Goal: Information Seeking & Learning: Learn about a topic

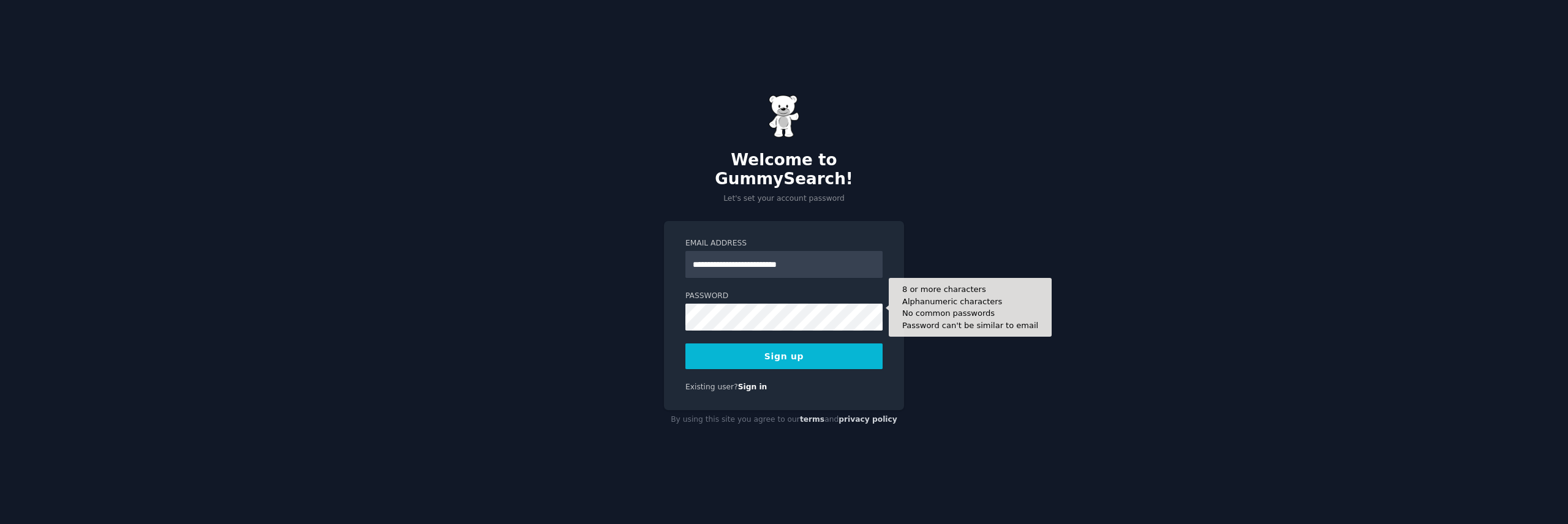
type input "**********"
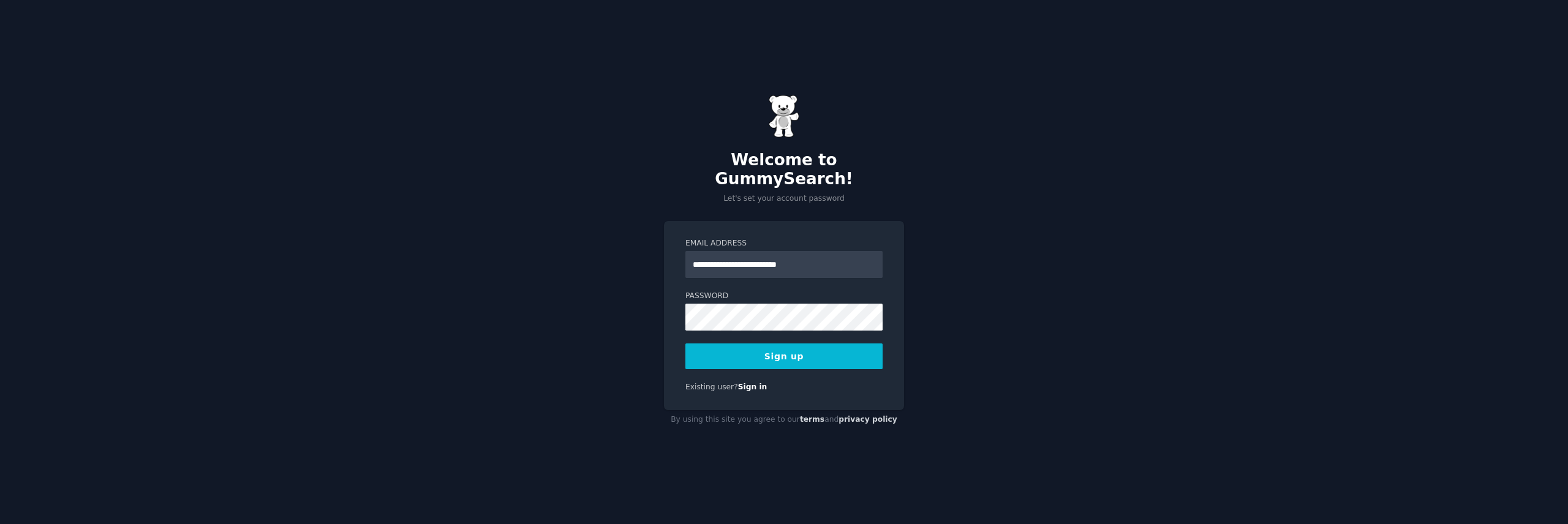
click at [790, 349] on button "Sign up" at bounding box center [784, 356] width 197 height 26
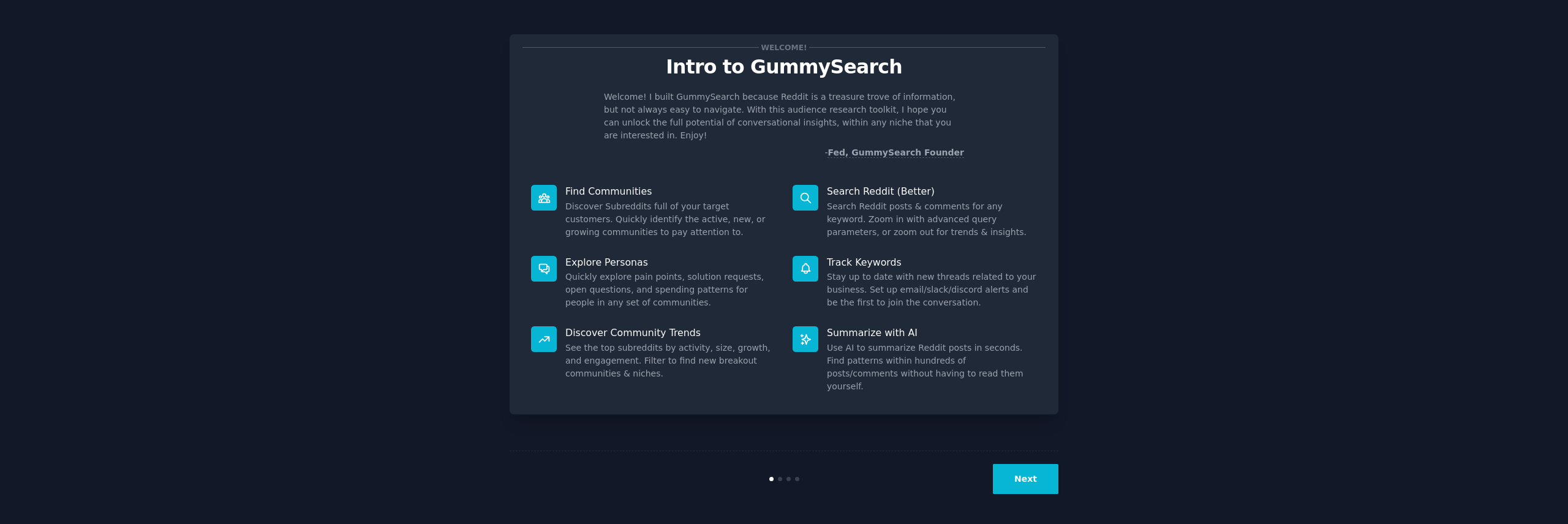
click at [1032, 492] on button "Next" at bounding box center [1025, 479] width 66 height 30
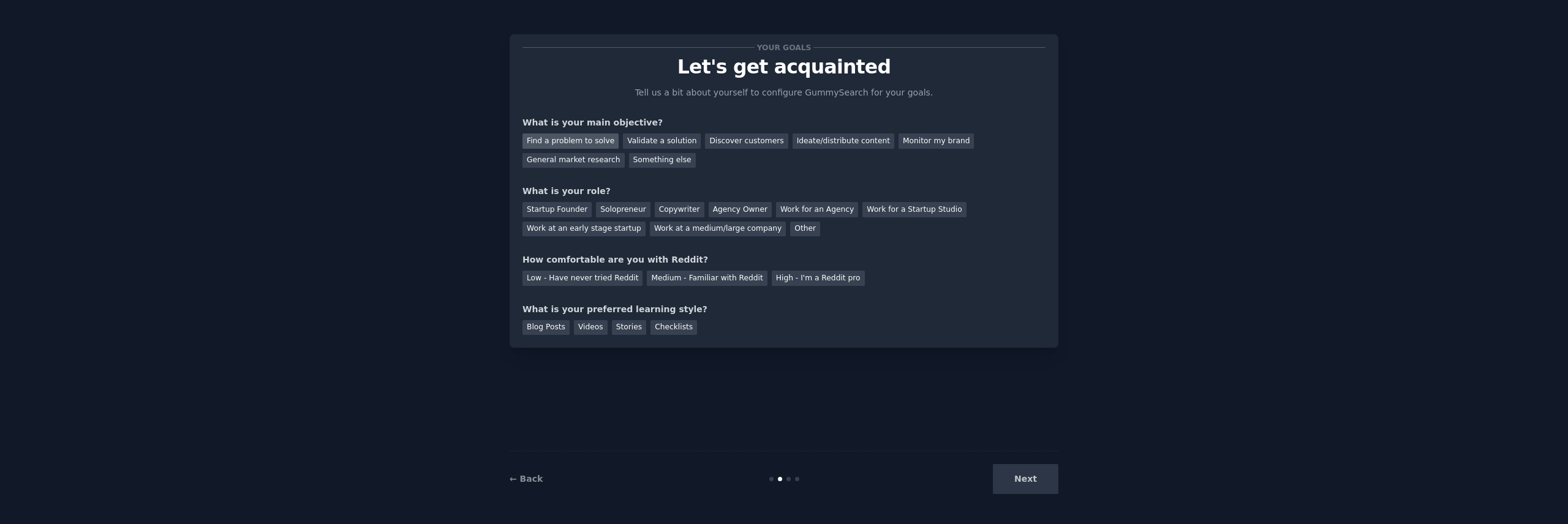
click at [579, 143] on div "Find a problem to solve" at bounding box center [571, 141] width 96 height 15
click at [634, 139] on div "Validate a solution" at bounding box center [661, 141] width 77 height 15
click at [574, 144] on div "Find a problem to solve" at bounding box center [571, 141] width 96 height 15
click at [790, 232] on div "Other" at bounding box center [805, 229] width 30 height 15
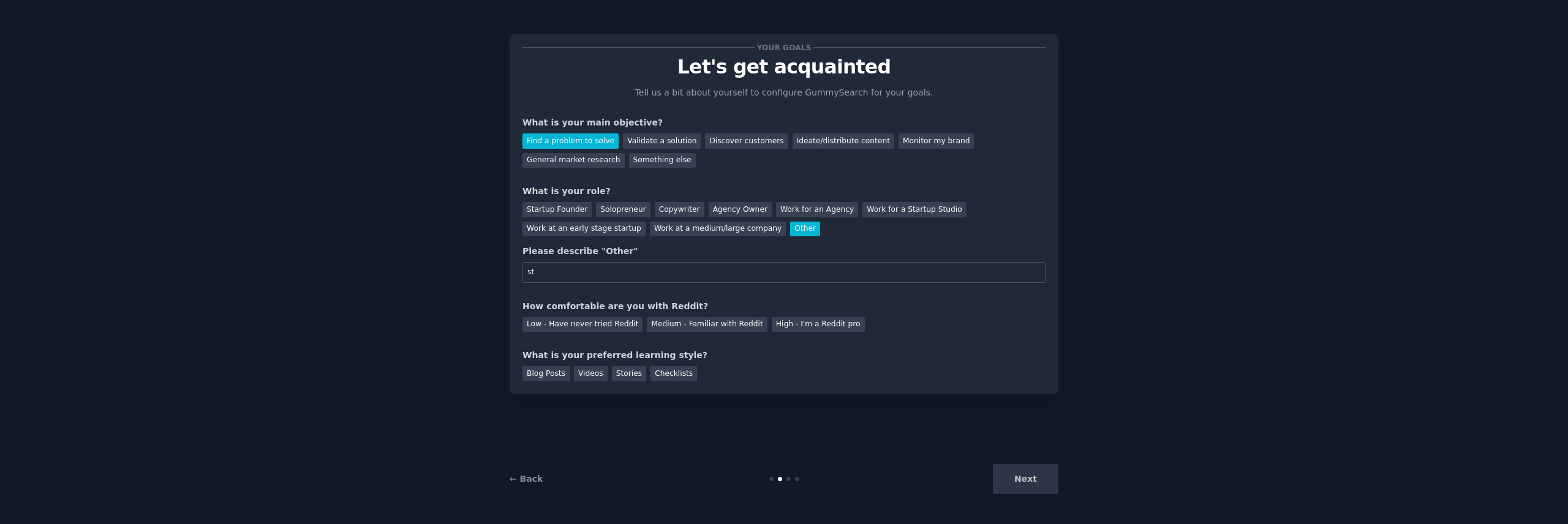
type input "s"
type input "developer"
click at [593, 327] on div "Low - Have never tried Reddit" at bounding box center [582, 324] width 120 height 15
click at [664, 371] on div "Checklists" at bounding box center [673, 374] width 46 height 15
click at [631, 373] on div "Stories" at bounding box center [629, 374] width 35 height 15
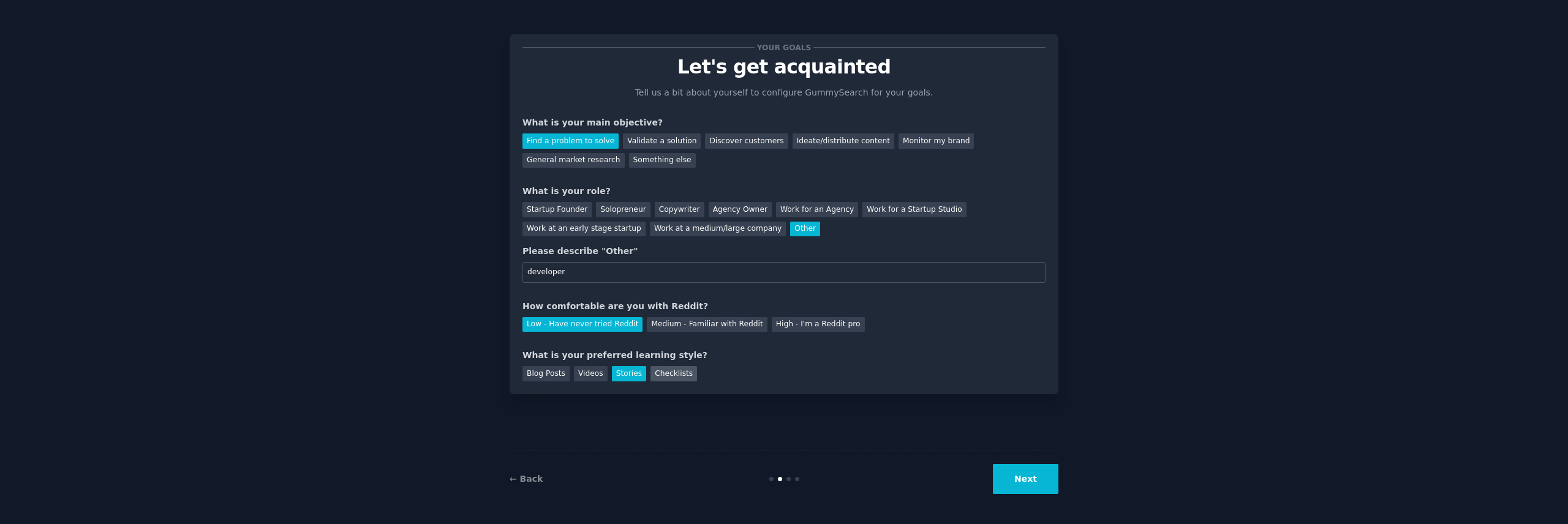
click at [661, 371] on div "Checklists" at bounding box center [673, 374] width 46 height 15
click at [532, 378] on div "Blog Posts" at bounding box center [546, 374] width 47 height 15
click at [1022, 479] on button "Next" at bounding box center [1025, 479] width 66 height 30
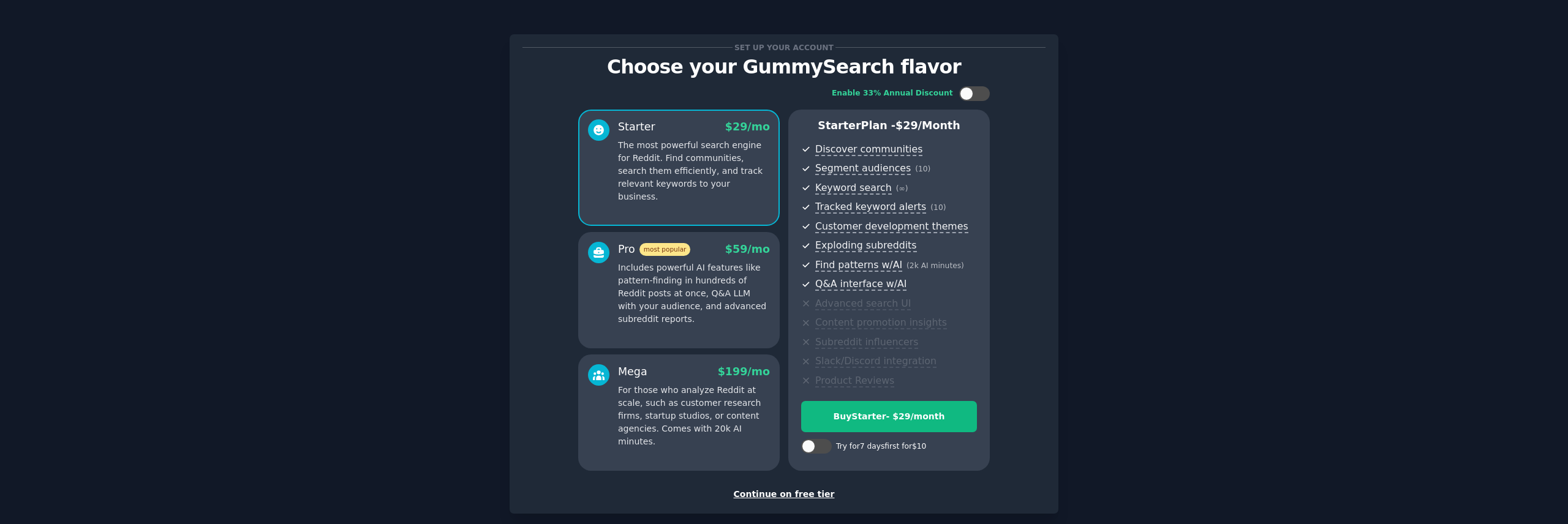
click at [798, 497] on div "Continue on free tier" at bounding box center [784, 494] width 523 height 13
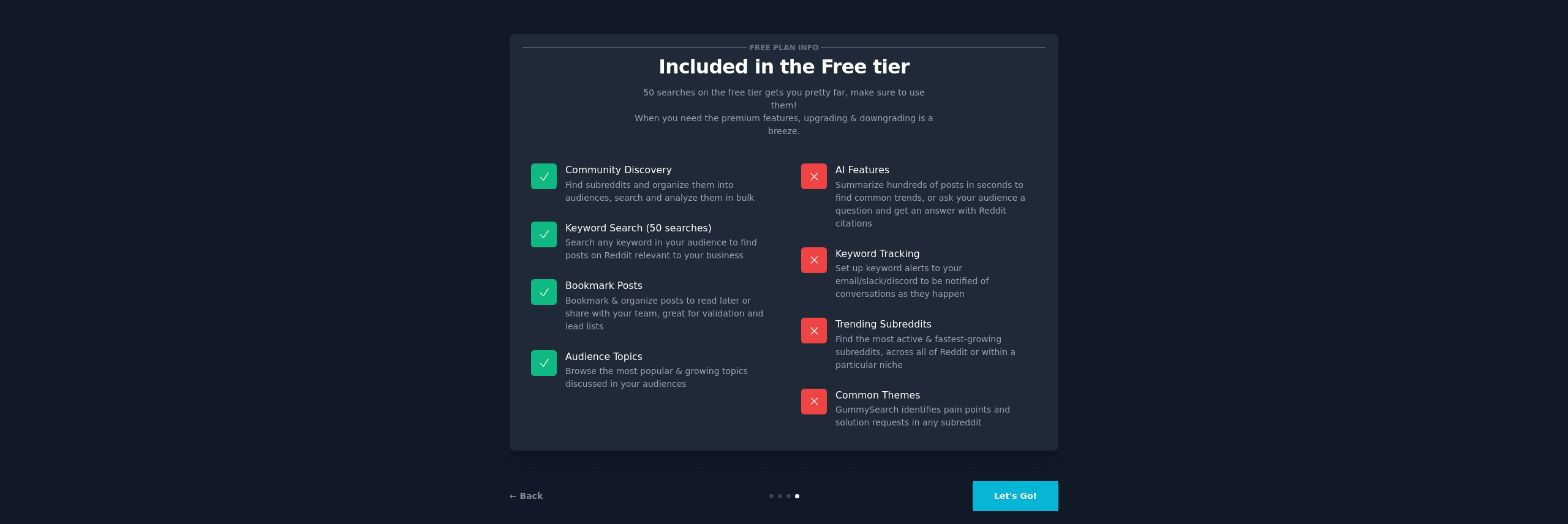
click at [1017, 484] on button "Let's Go!" at bounding box center [1015, 496] width 86 height 30
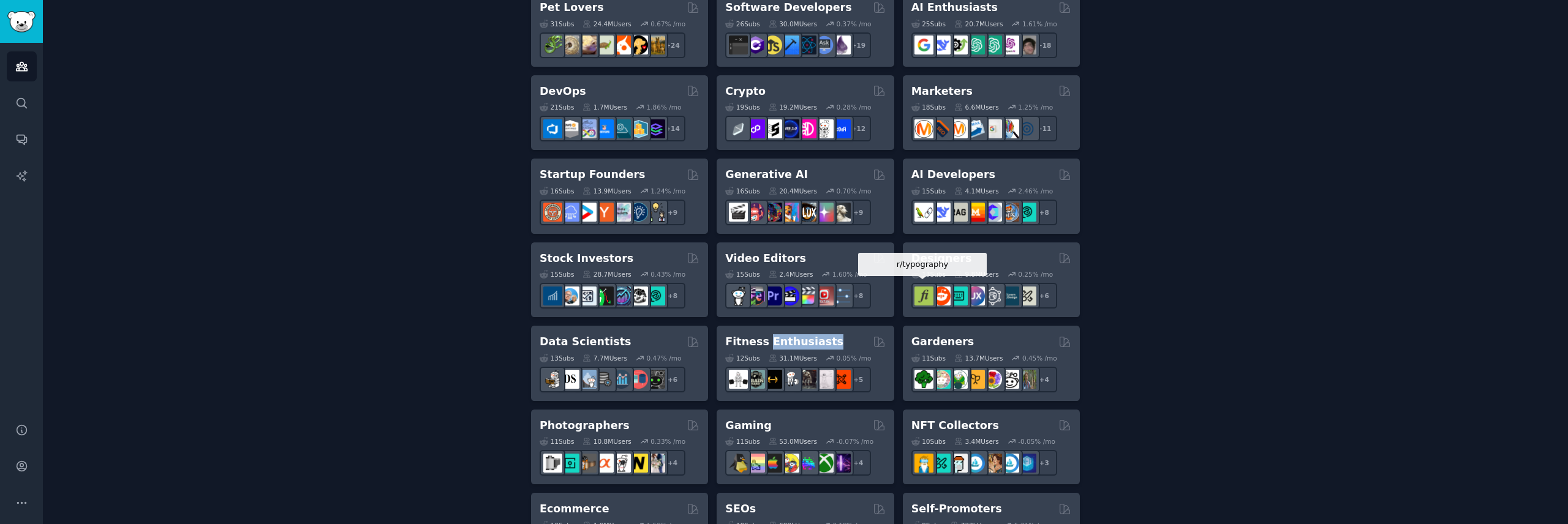
scroll to position [242, 0]
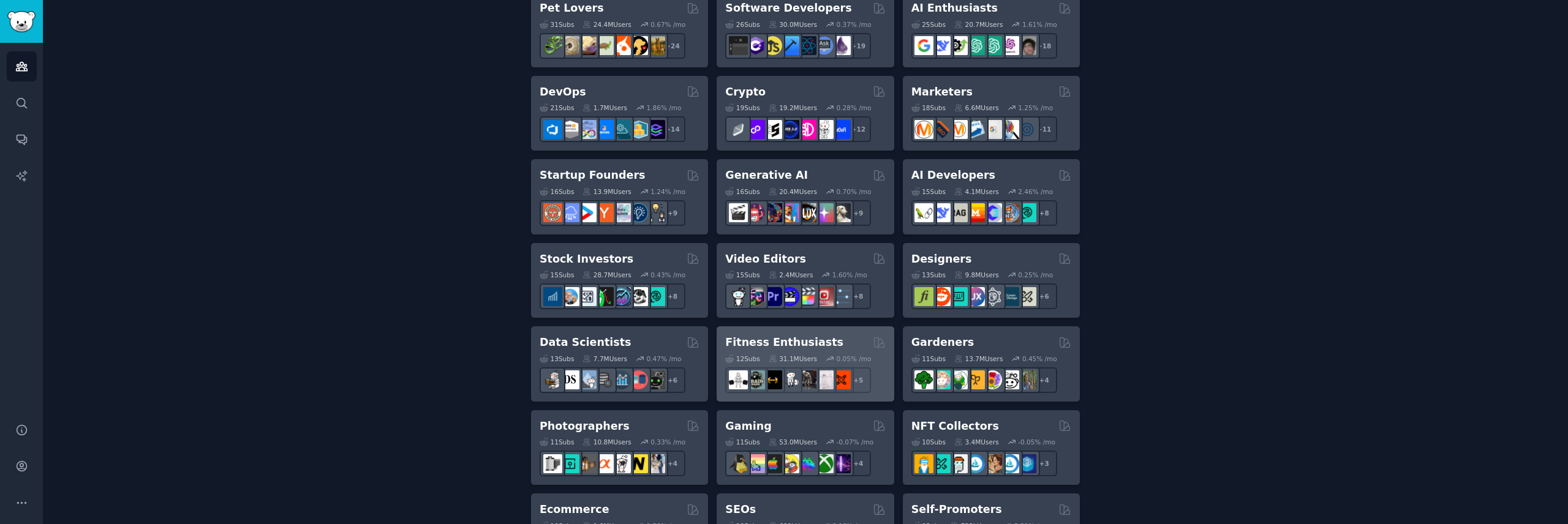
click at [745, 340] on h2 "Fitness Enthusiasts" at bounding box center [784, 342] width 118 height 15
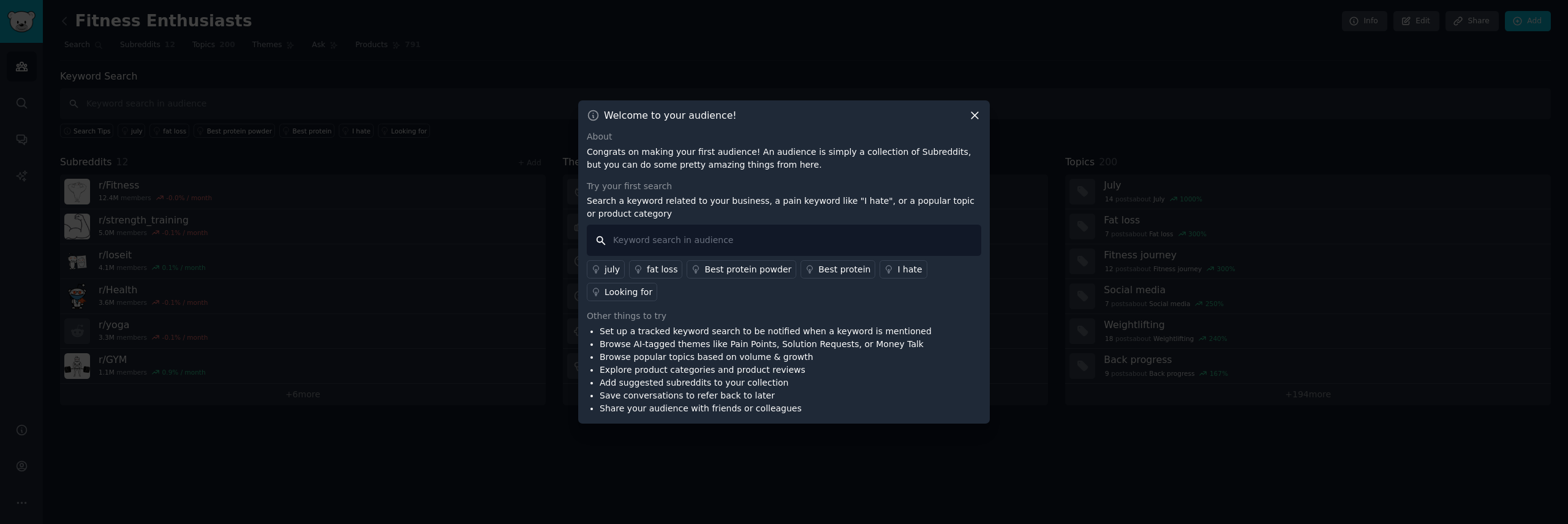
click at [733, 243] on input "text" at bounding box center [784, 240] width 394 height 31
click at [707, 242] on input "I hate" at bounding box center [784, 240] width 394 height 31
type input "running"
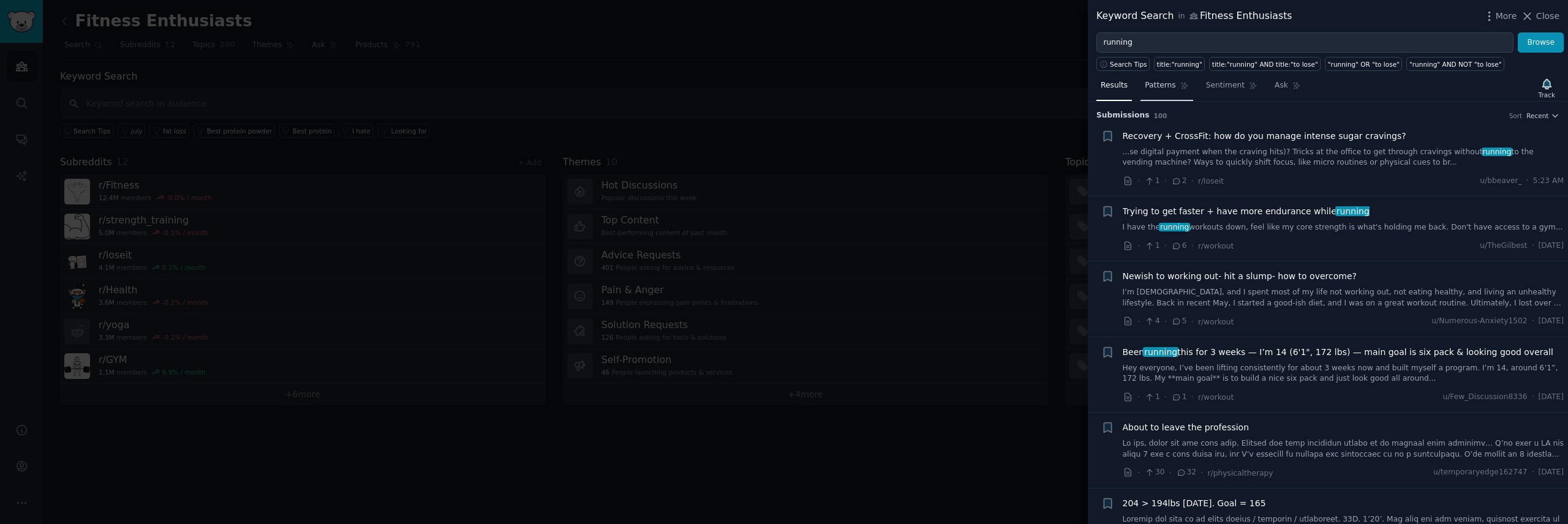
click at [1166, 88] on span "Patterns" at bounding box center [1160, 85] width 31 height 11
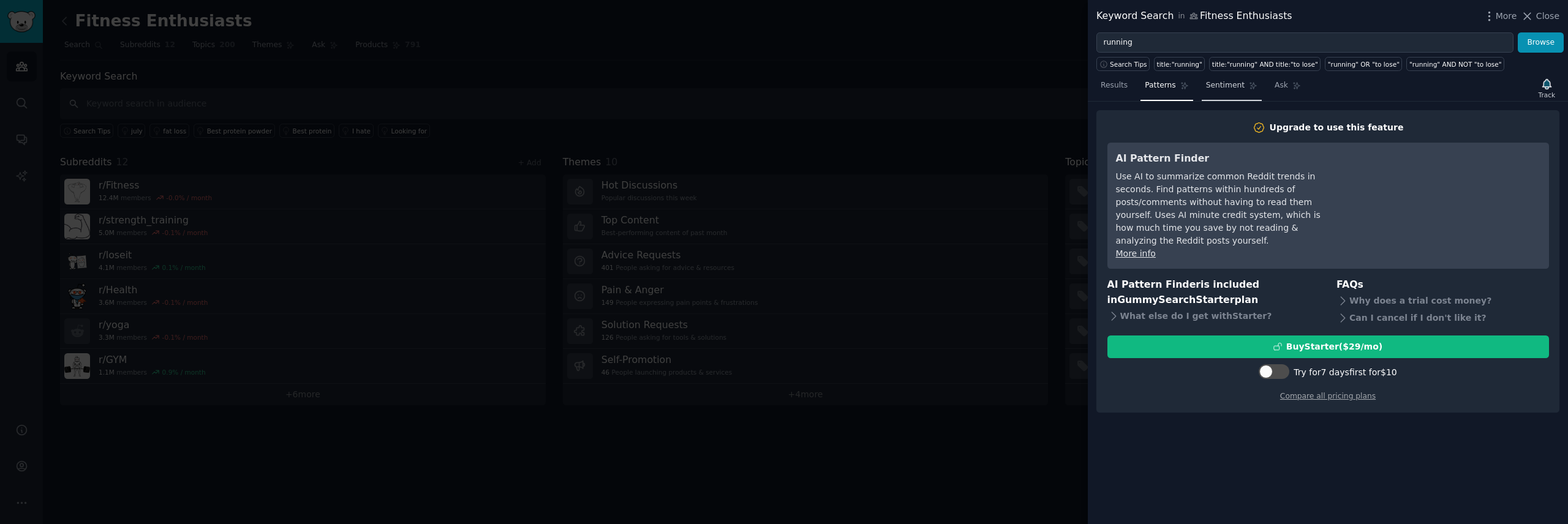
click at [1231, 87] on span "Sentiment" at bounding box center [1225, 85] width 38 height 11
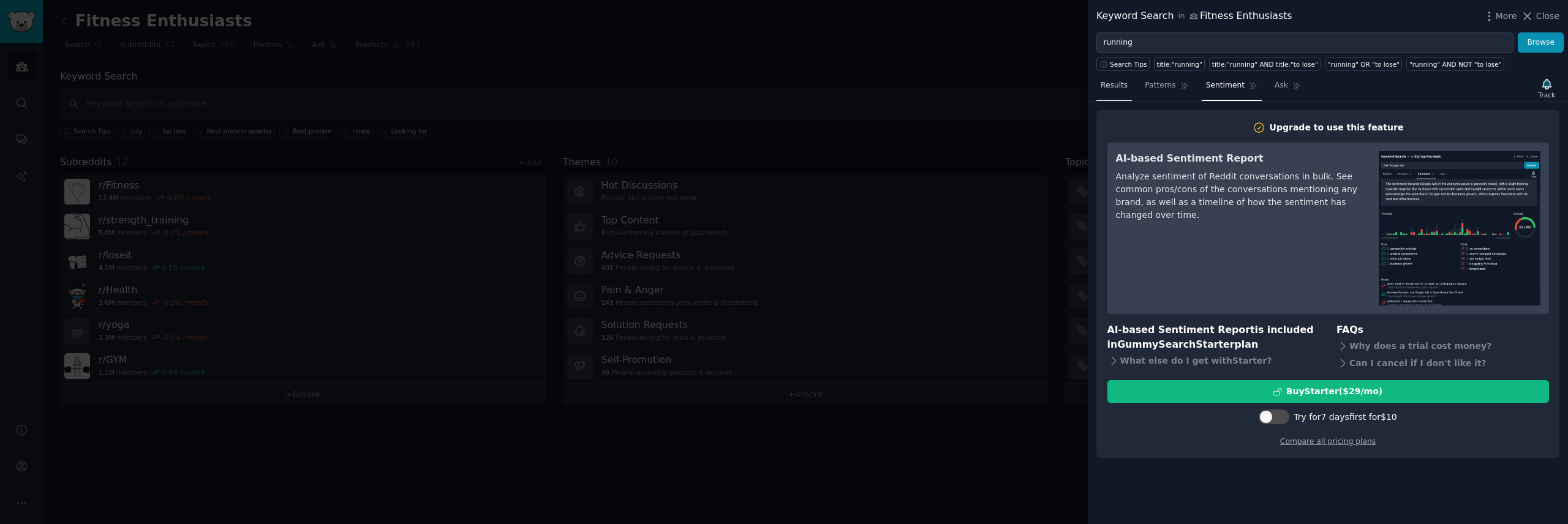
click at [1120, 86] on span "Results" at bounding box center [1114, 85] width 27 height 11
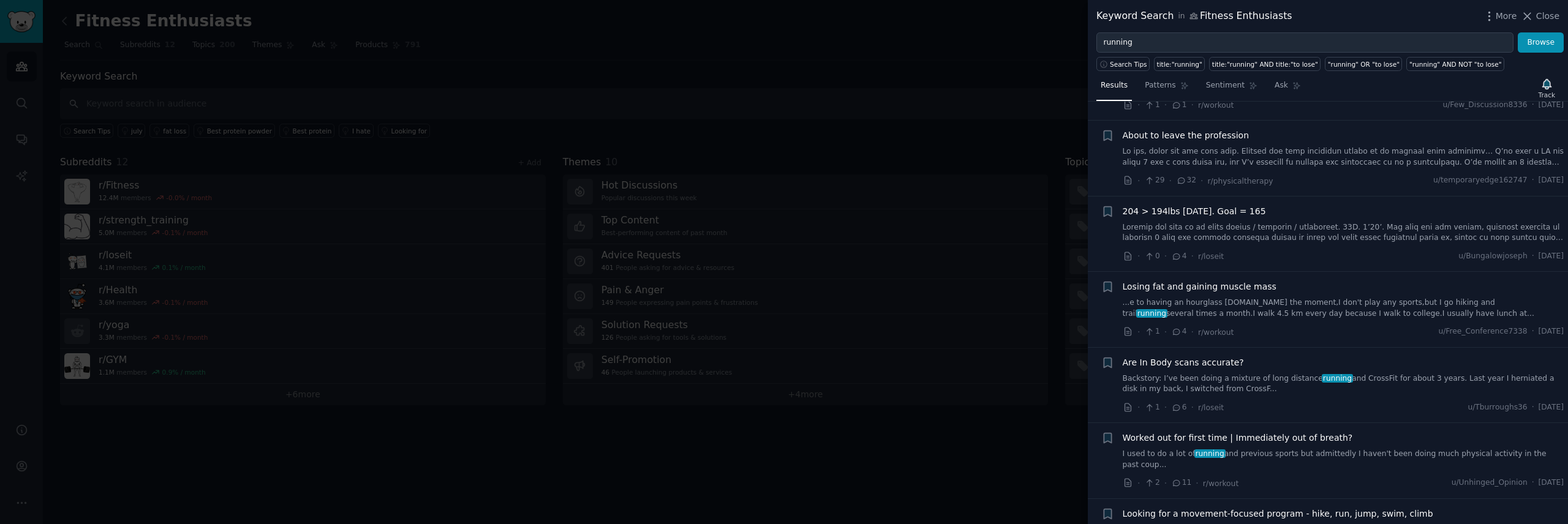
scroll to position [276, 0]
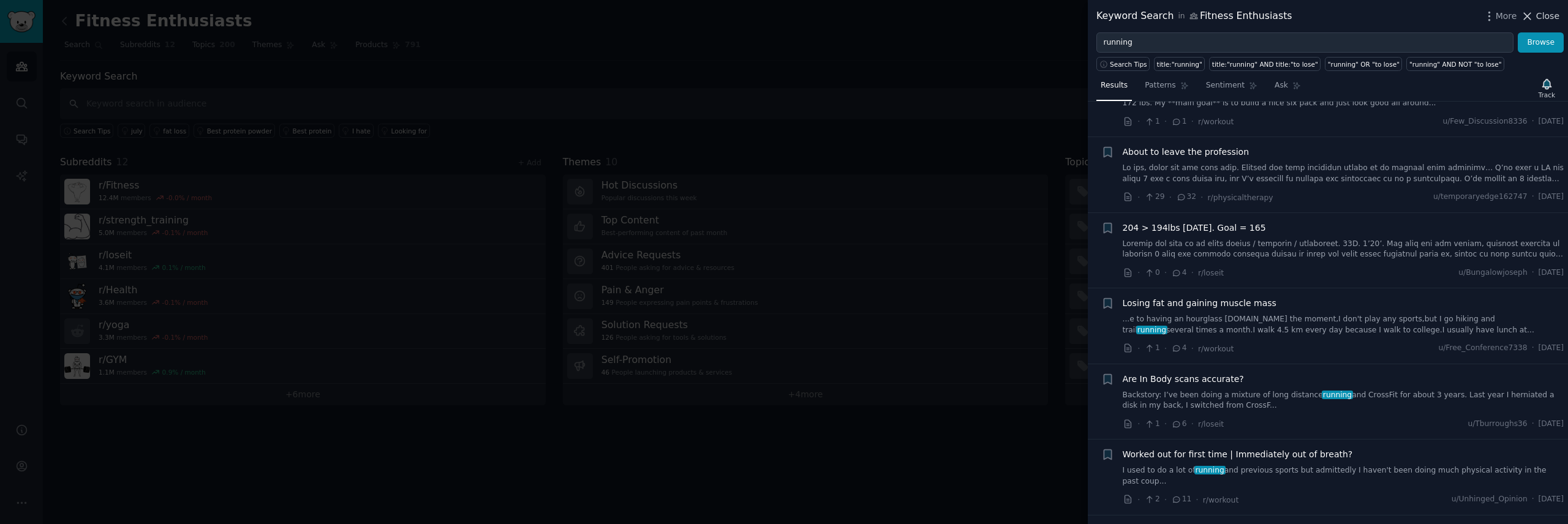
click at [1539, 19] on span "Close" at bounding box center [1547, 15] width 24 height 13
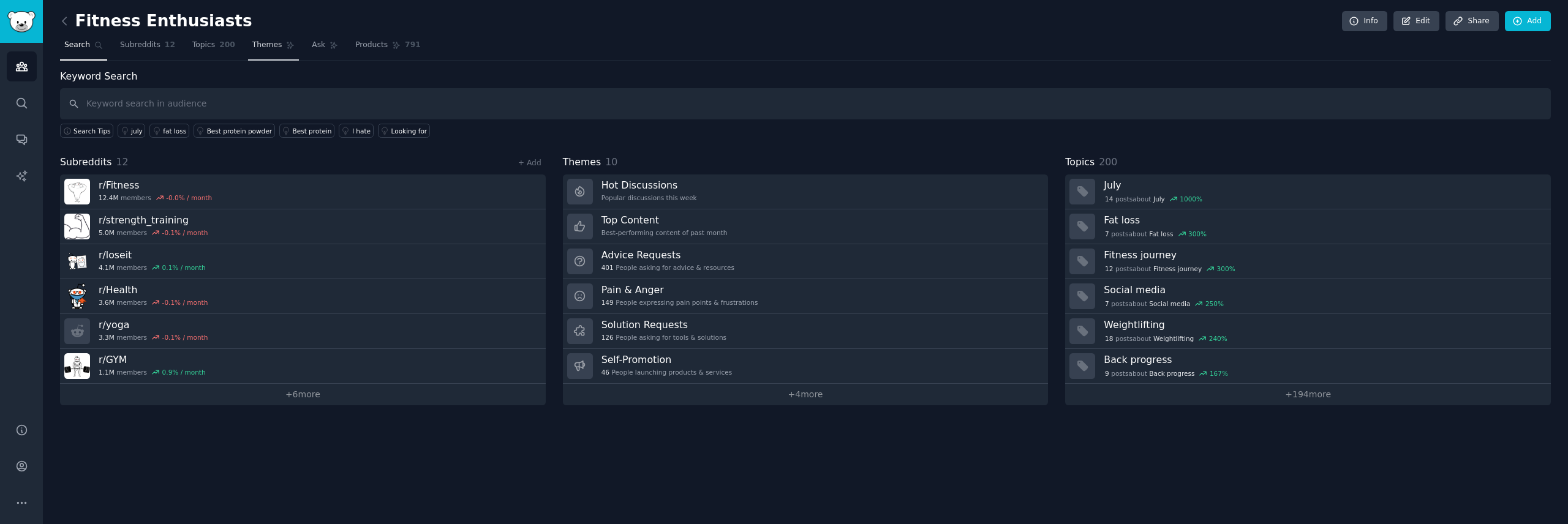
click at [259, 45] on span "Themes" at bounding box center [267, 45] width 30 height 11
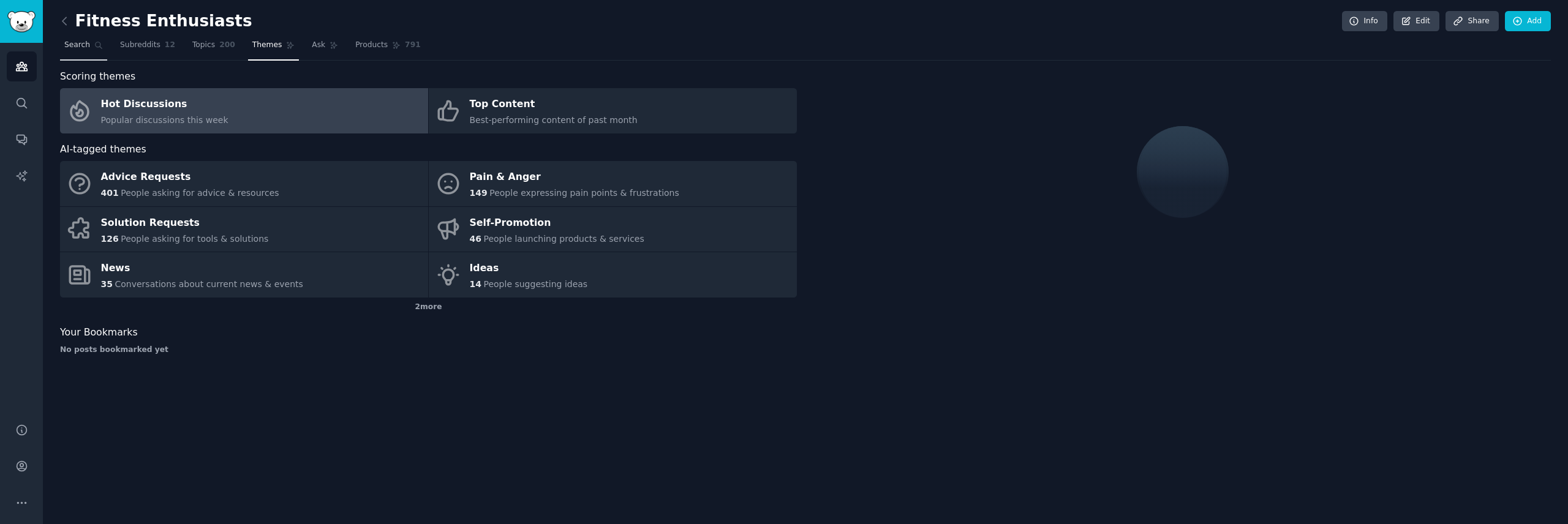
click at [78, 49] on span "Search" at bounding box center [77, 45] width 26 height 11
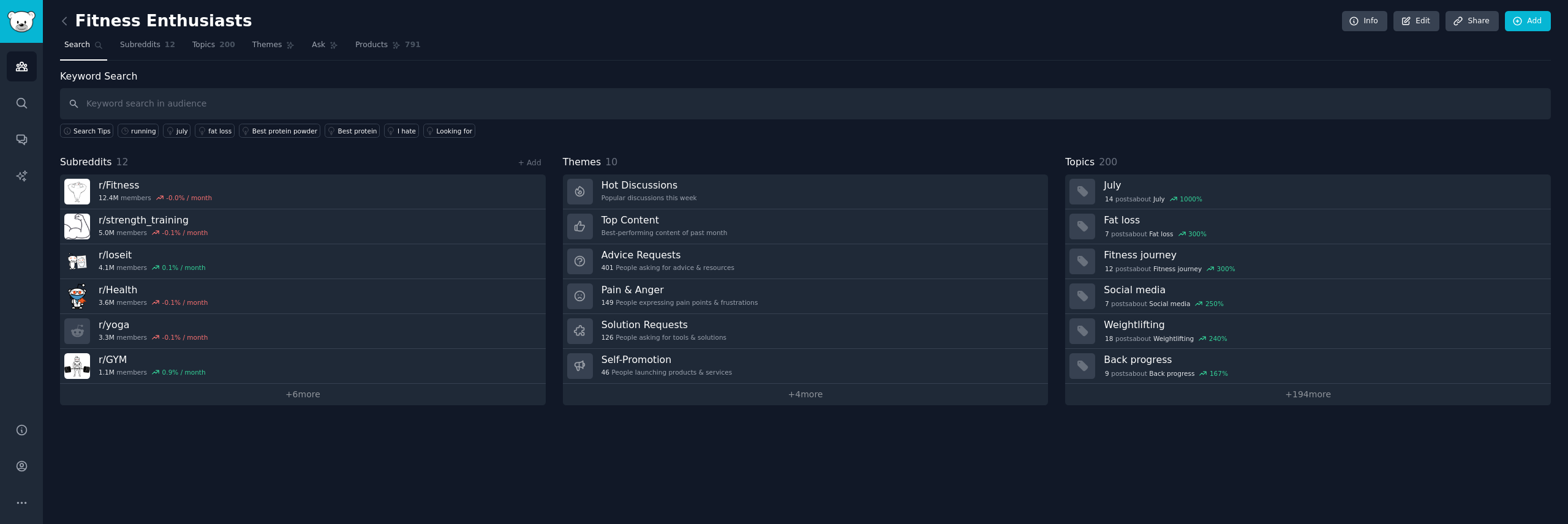
click at [162, 107] on input "text" at bounding box center [805, 104] width 1491 height 31
type input "running"
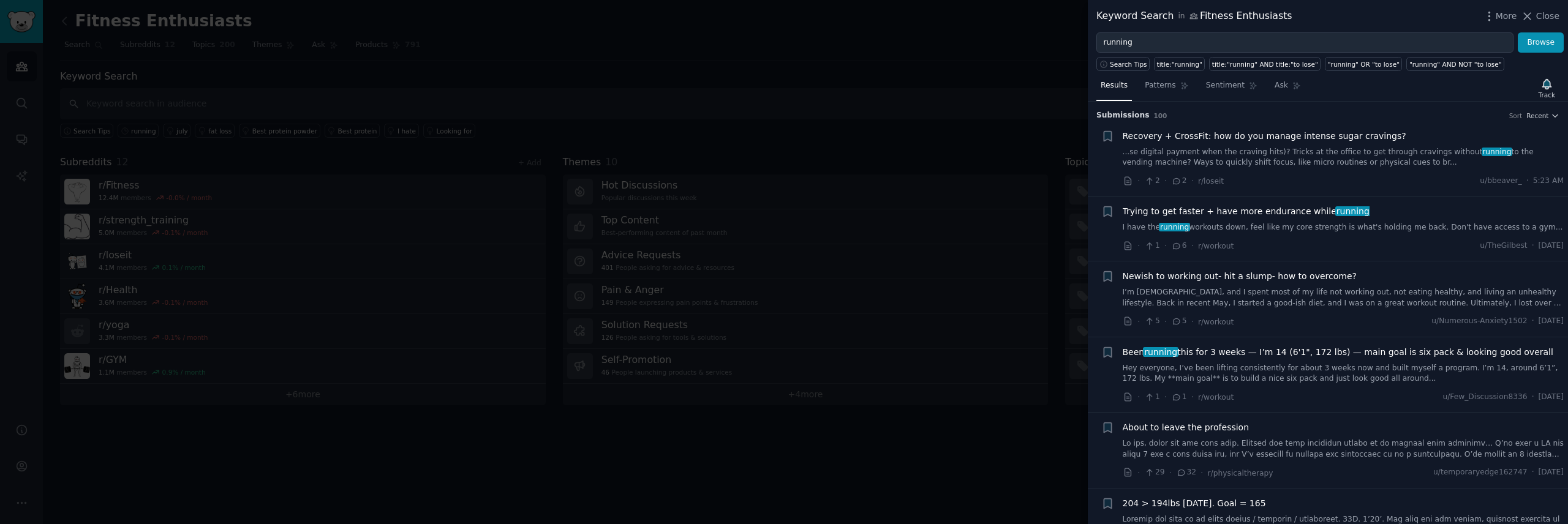
click at [1555, 13] on span "Close" at bounding box center [1547, 15] width 24 height 13
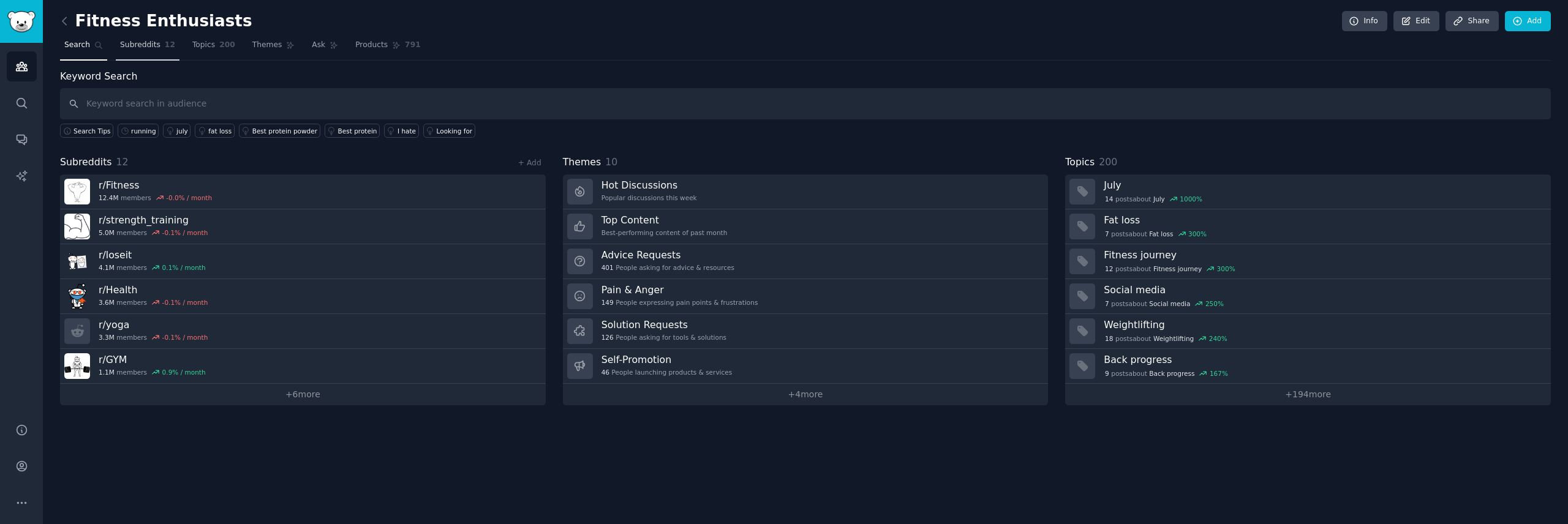
click at [147, 41] on span "Subreddits" at bounding box center [140, 45] width 41 height 11
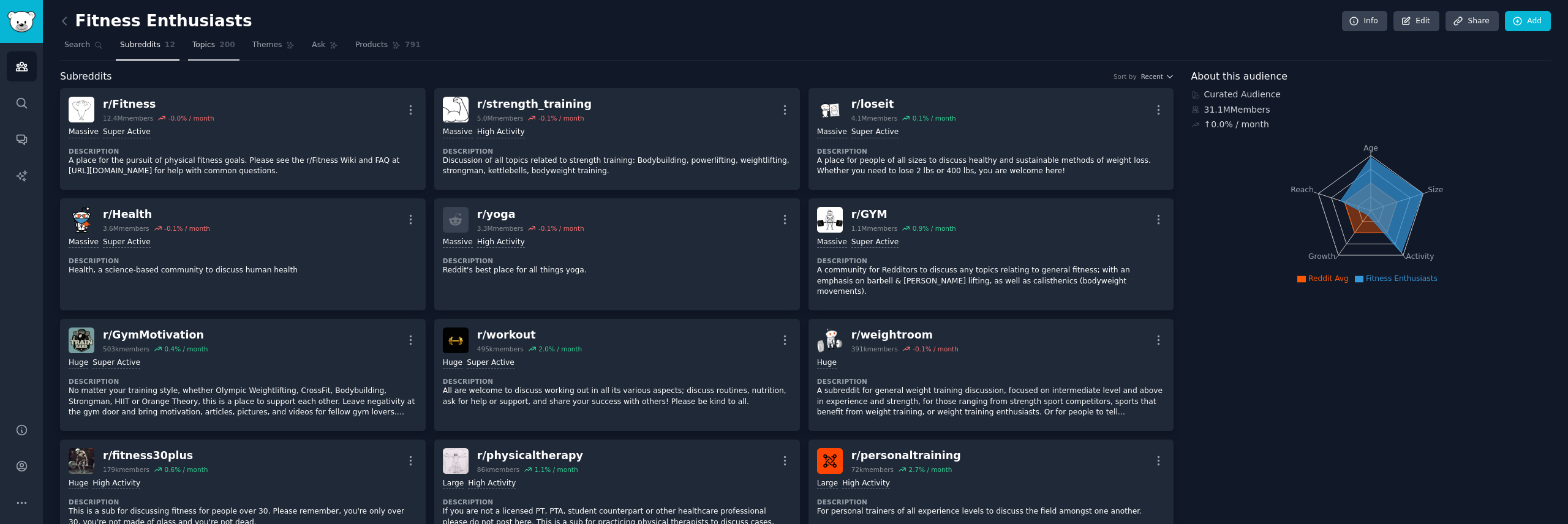
click at [212, 42] on span "Topics" at bounding box center [203, 45] width 23 height 11
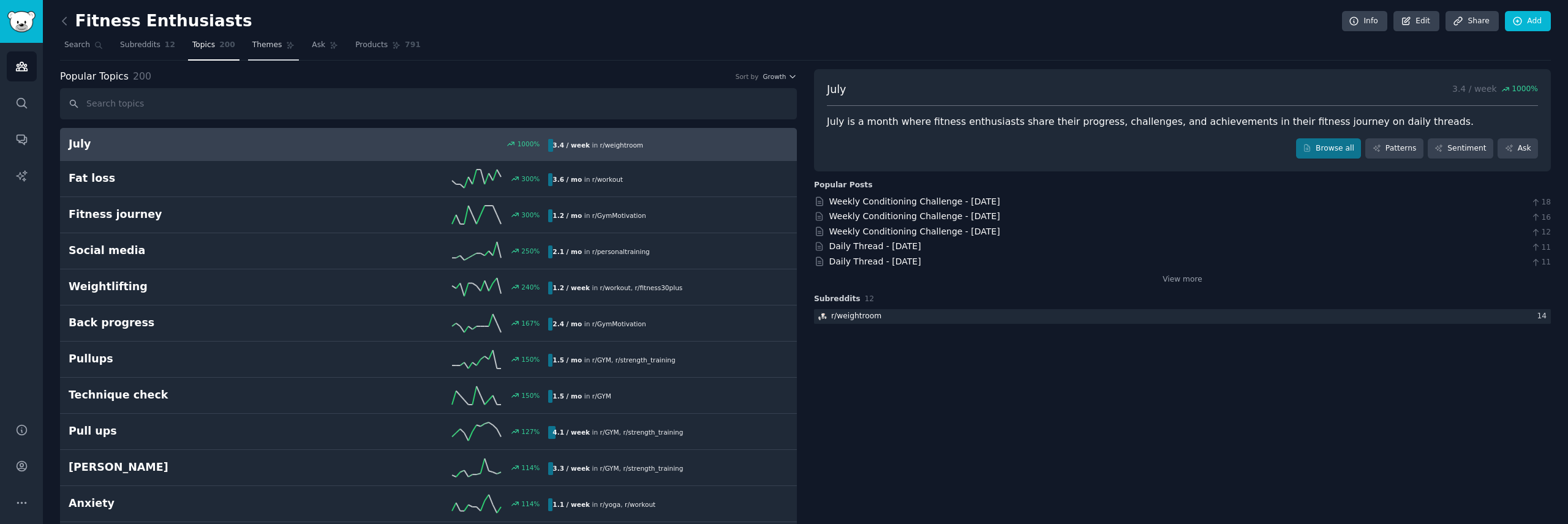
click at [252, 43] on span "Themes" at bounding box center [267, 45] width 30 height 11
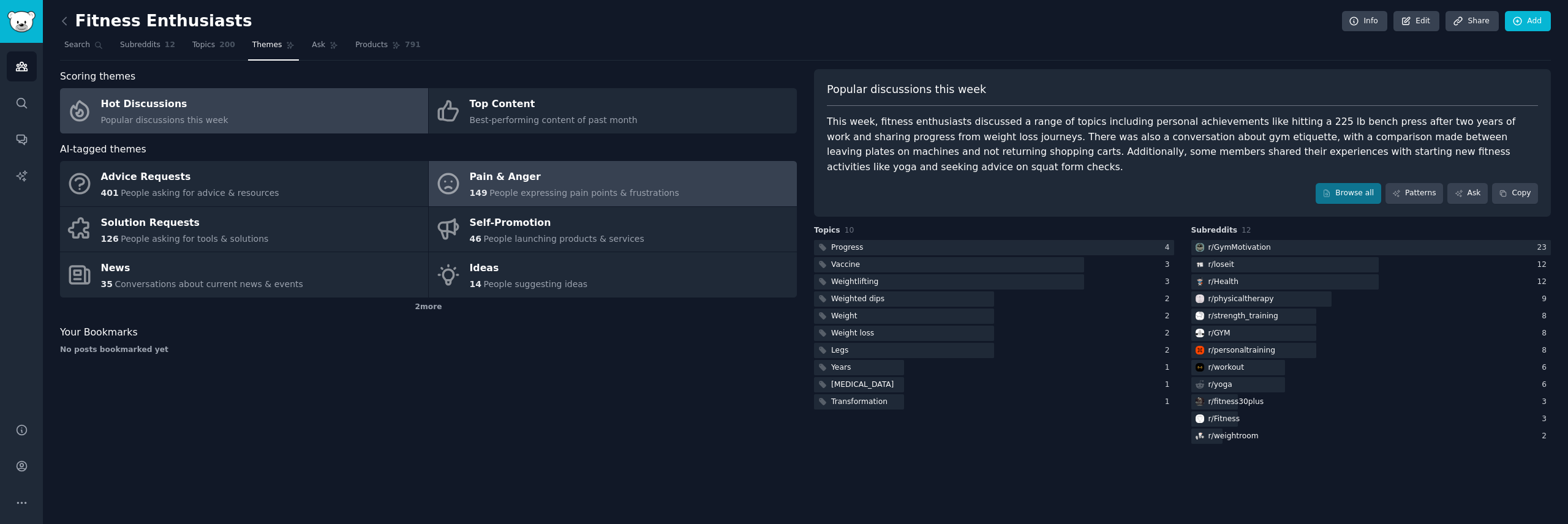
click at [491, 184] on div "Pain & Anger" at bounding box center [574, 178] width 209 height 20
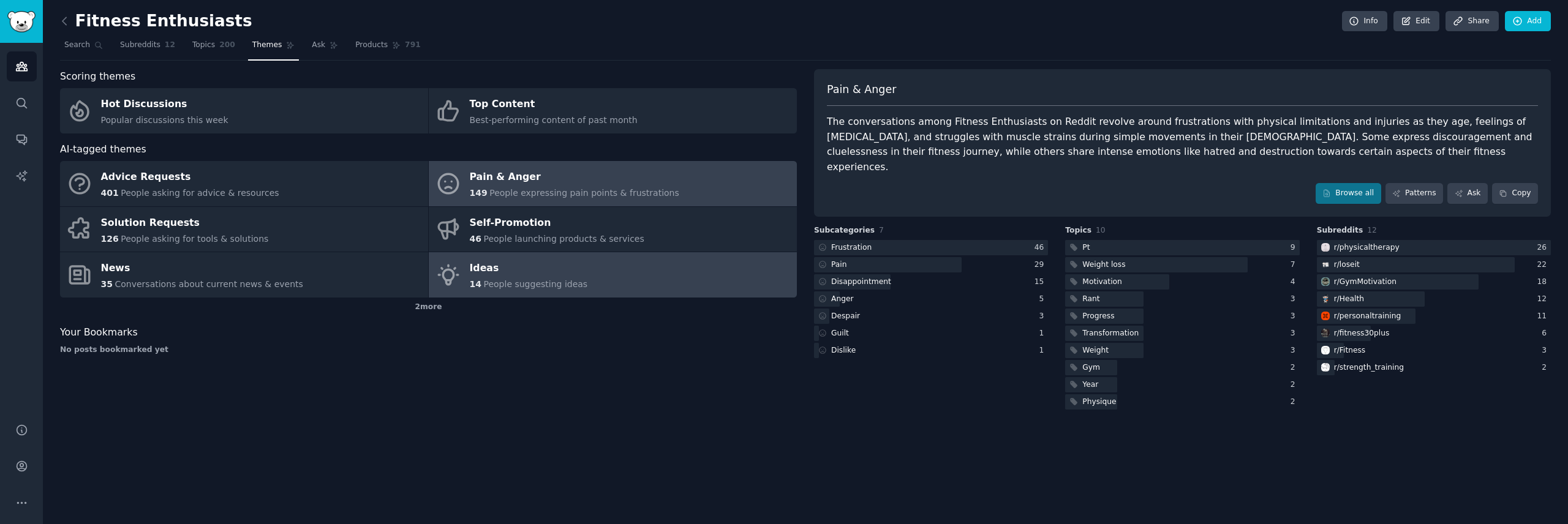
click at [514, 273] on div "Ideas" at bounding box center [529, 268] width 118 height 20
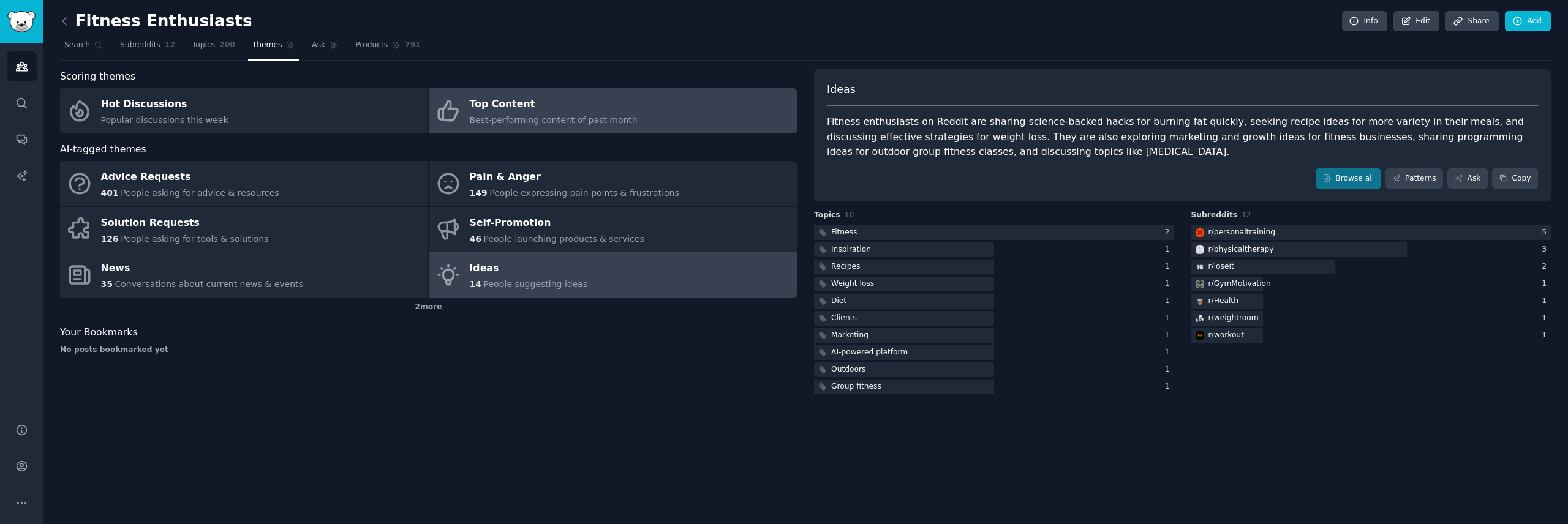
click at [508, 118] on span "Best-performing content of past month" at bounding box center [554, 119] width 168 height 10
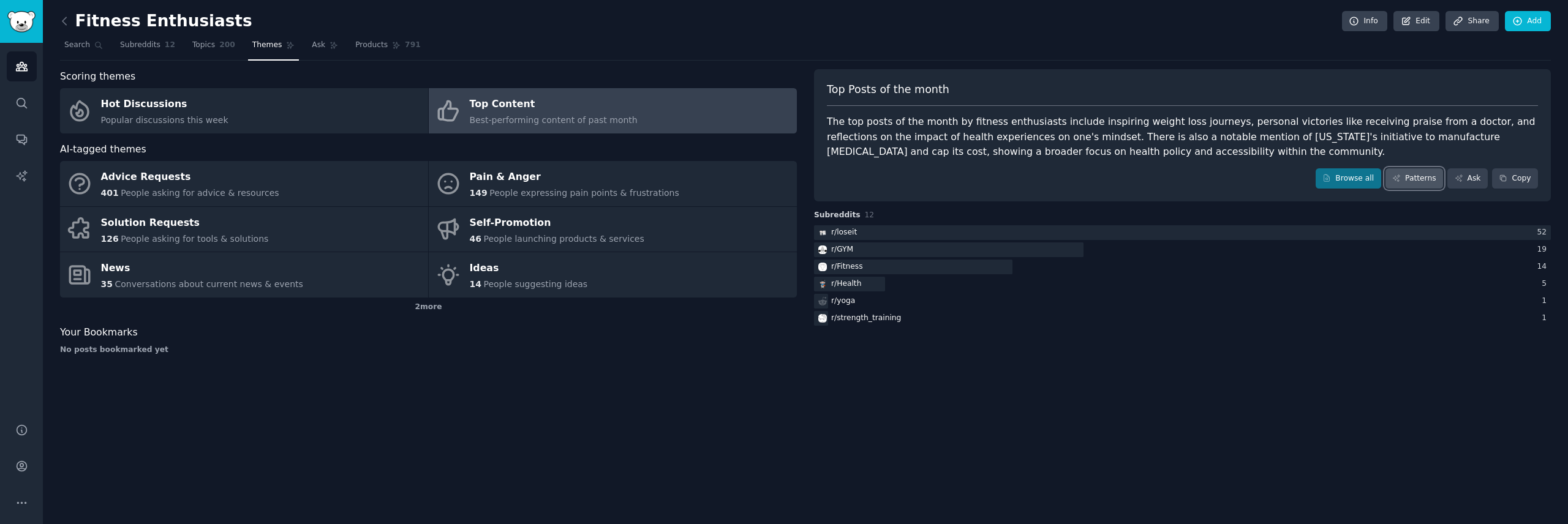
click at [1413, 178] on link "Patterns" at bounding box center [1414, 178] width 58 height 21
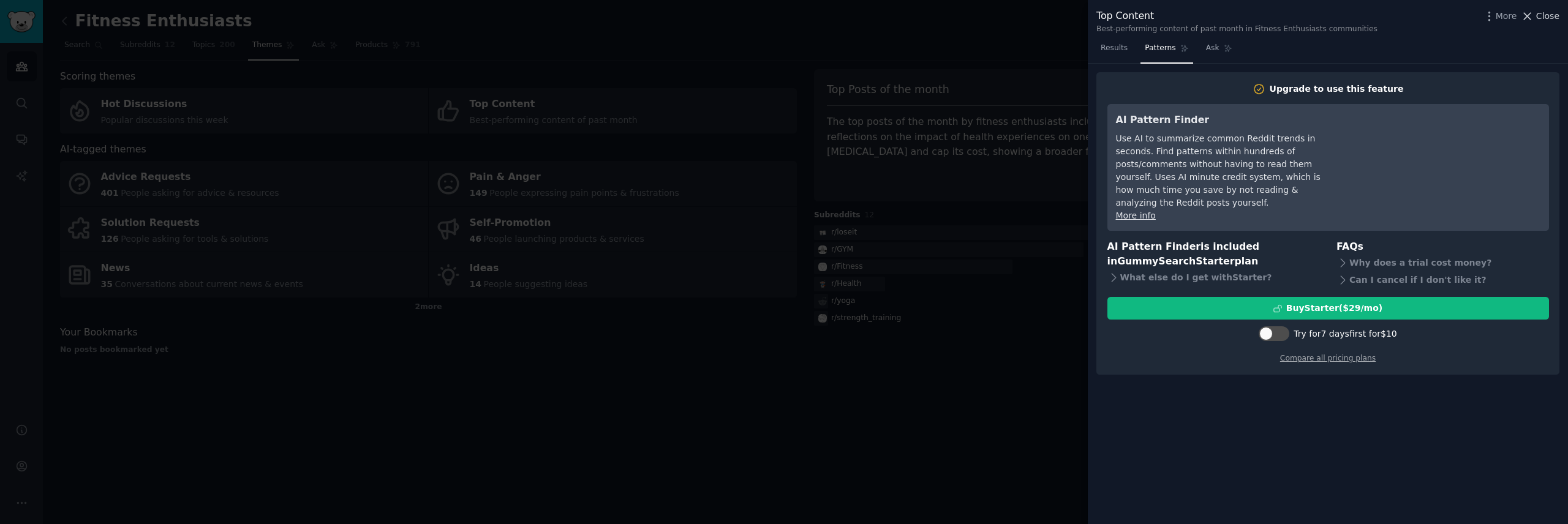
click at [1553, 18] on span "Close" at bounding box center [1547, 15] width 24 height 13
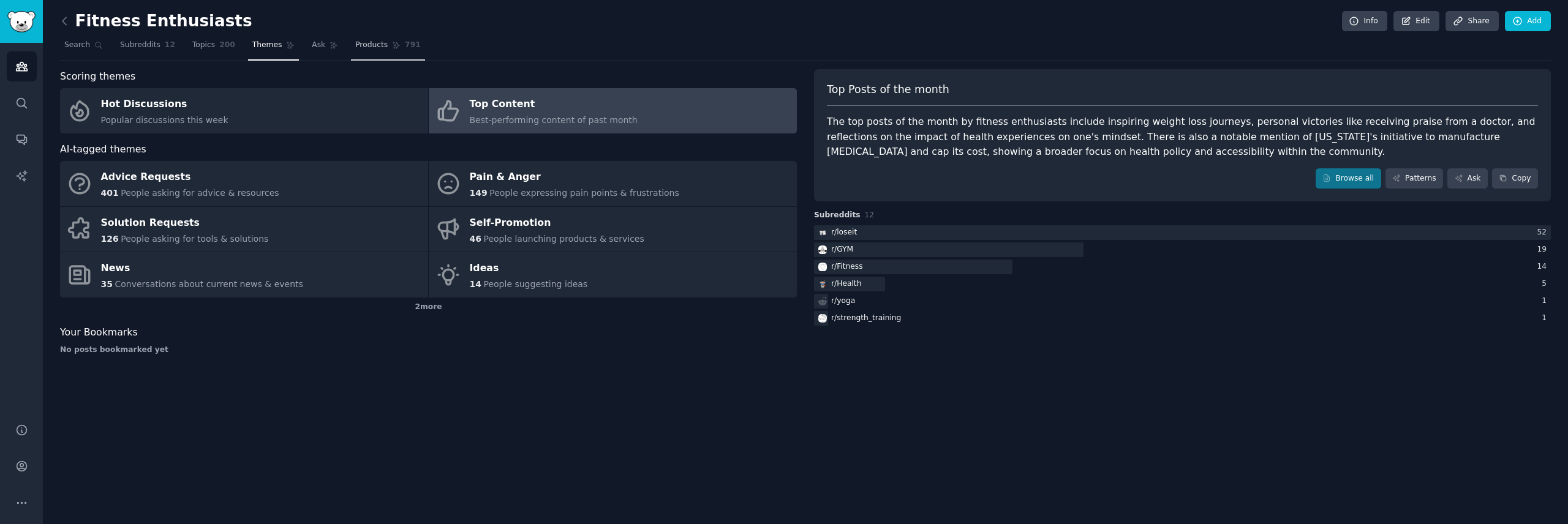
click at [375, 47] on span "Products" at bounding box center [372, 45] width 32 height 11
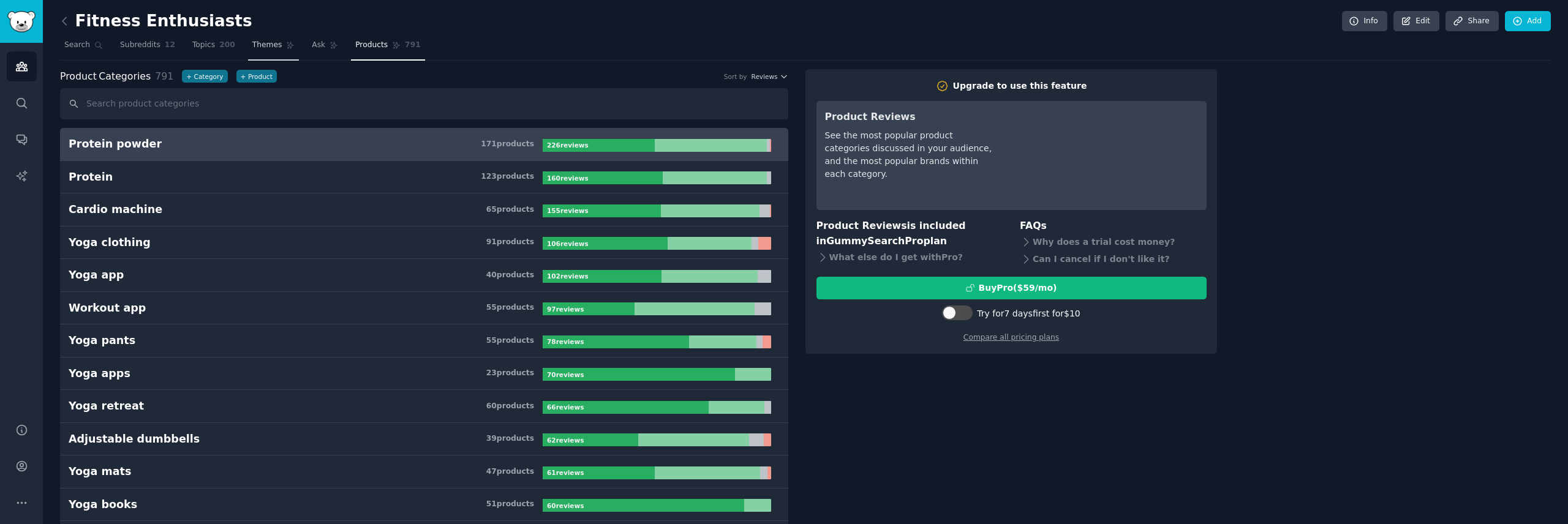
click at [266, 45] on span "Themes" at bounding box center [267, 45] width 30 height 11
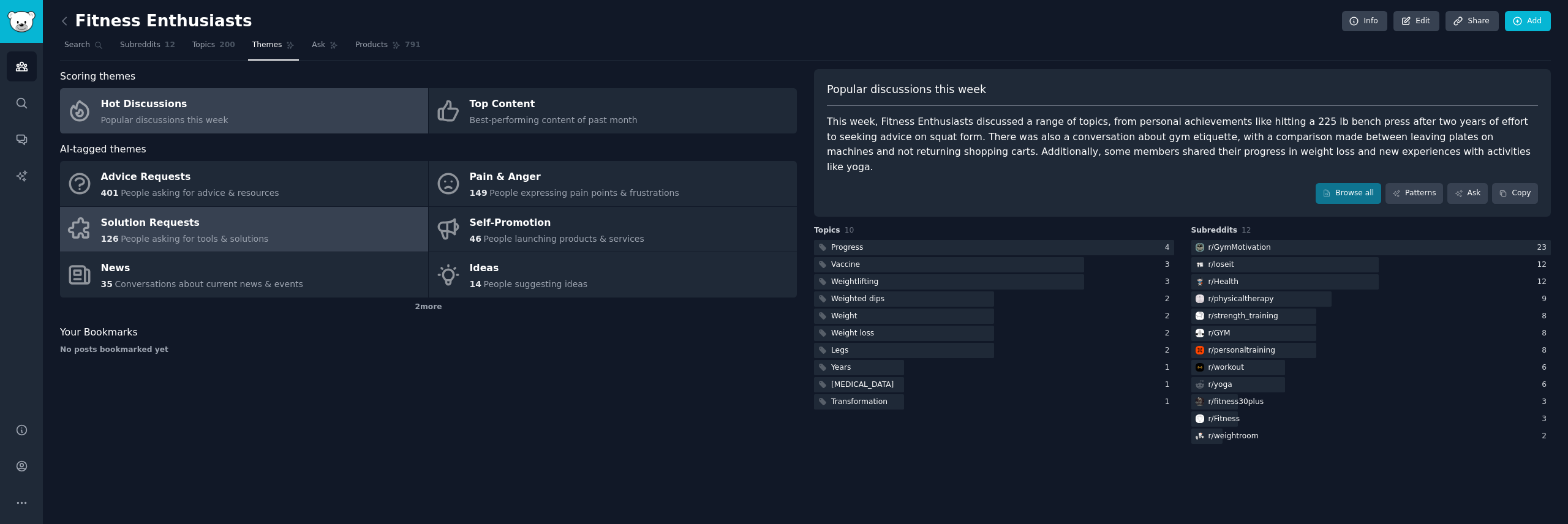
click at [193, 228] on div "Solution Requests" at bounding box center [185, 223] width 168 height 20
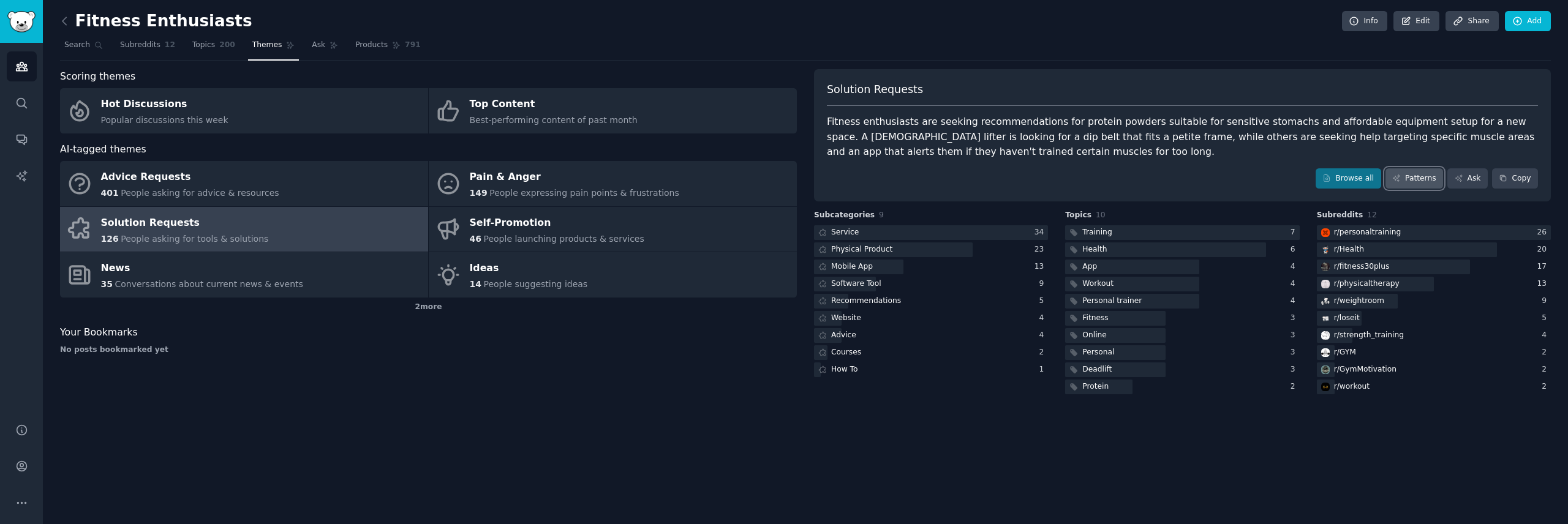
click at [1412, 177] on link "Patterns" at bounding box center [1414, 178] width 58 height 21
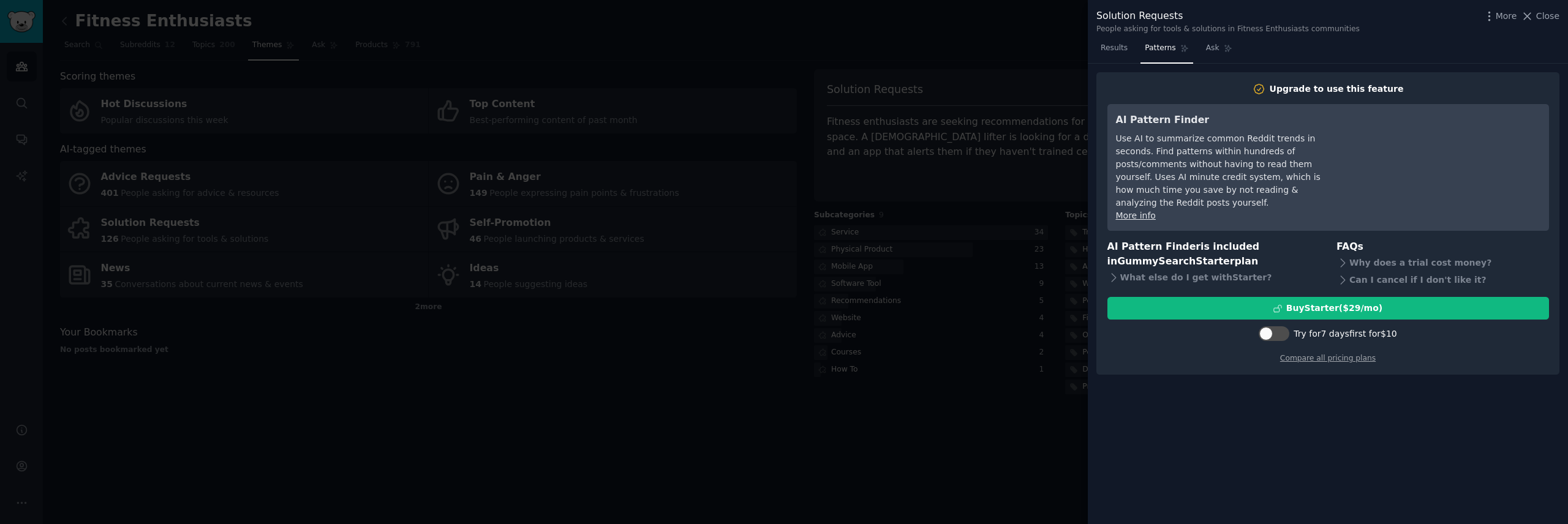
drag, startPoint x: 1547, startPoint y: 21, endPoint x: 1530, endPoint y: 54, distance: 37.1
click at [1547, 21] on span "Close" at bounding box center [1547, 15] width 24 height 13
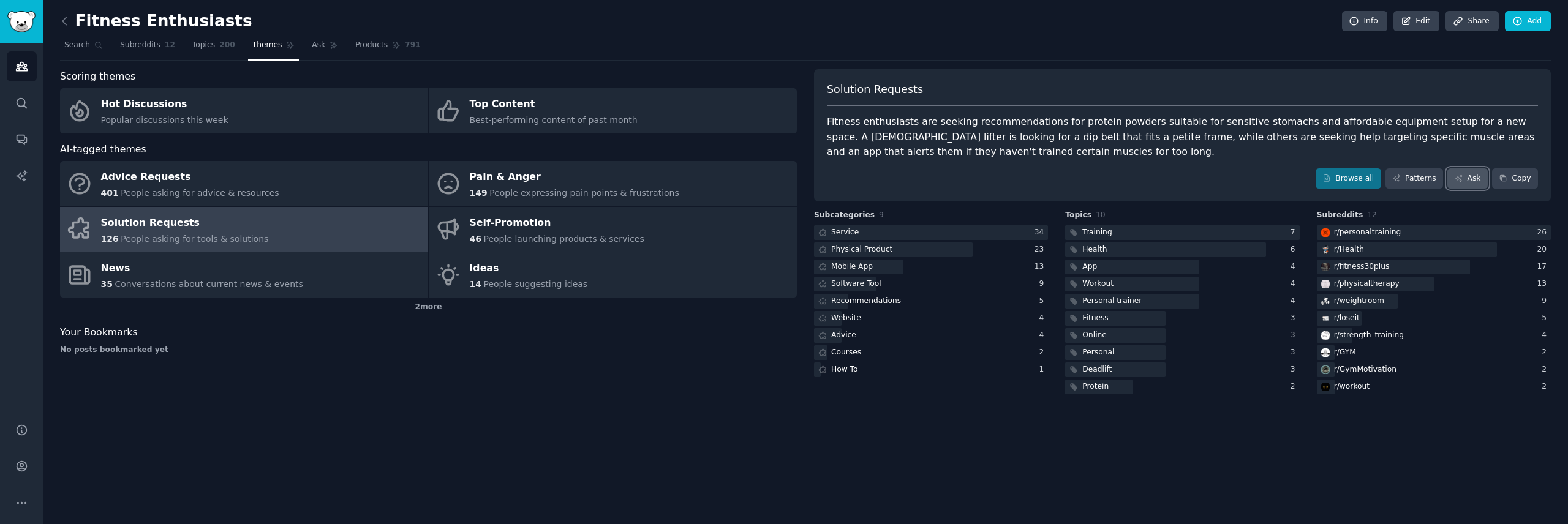
click at [1466, 181] on link "Ask" at bounding box center [1467, 178] width 41 height 21
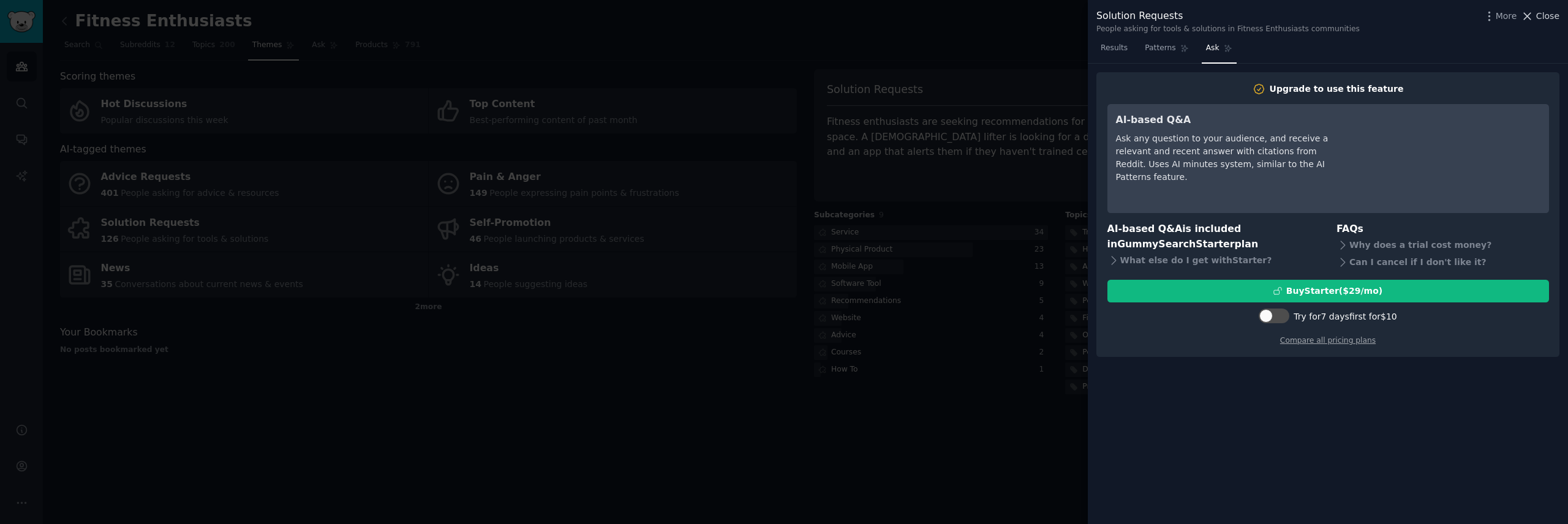
click at [1544, 9] on div "More Close" at bounding box center [1521, 16] width 77 height 15
click at [1547, 15] on span "Close" at bounding box center [1547, 15] width 24 height 13
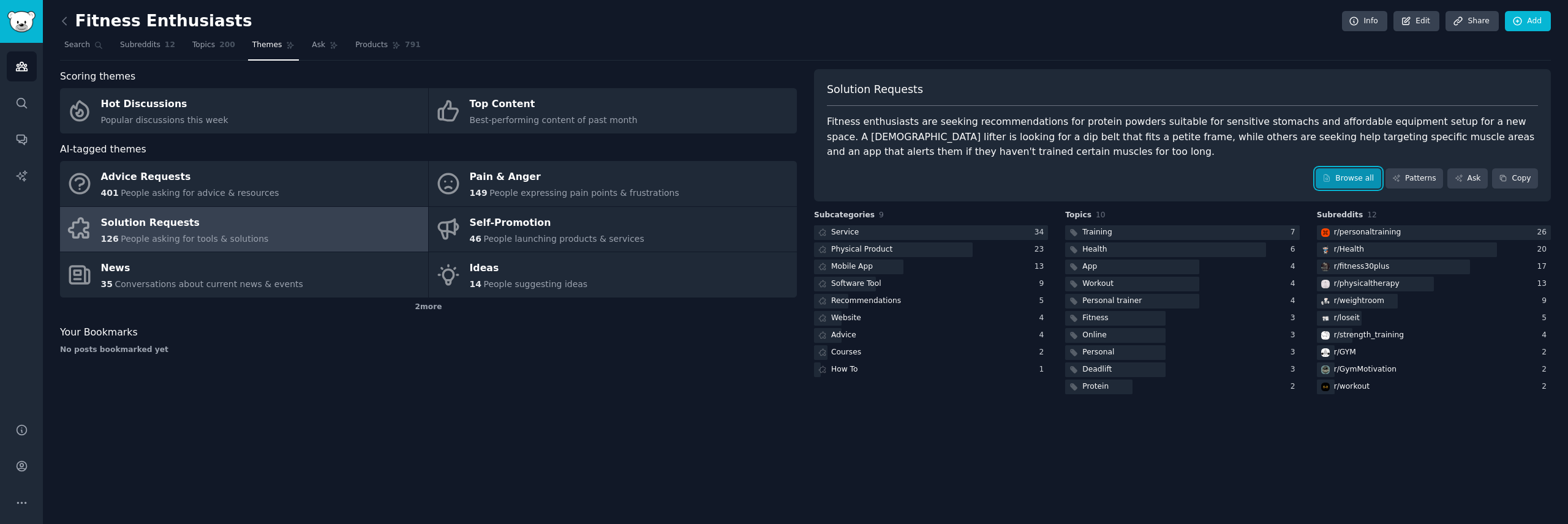
click at [1335, 181] on link "Browse all" at bounding box center [1348, 178] width 66 height 21
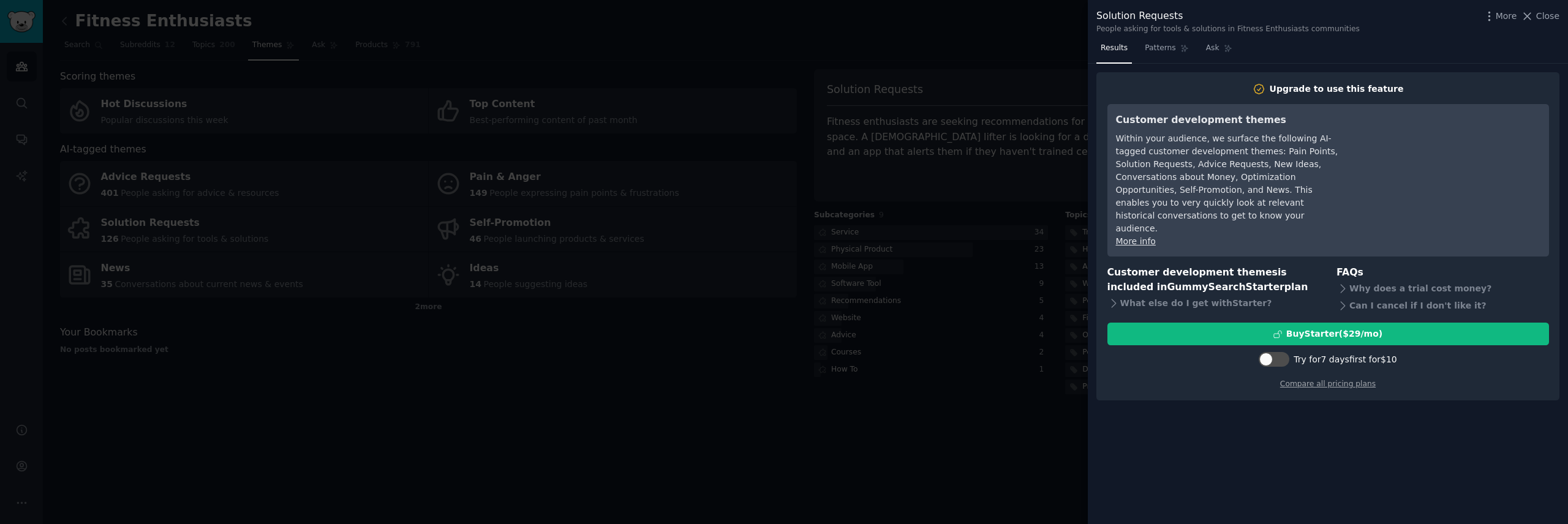
click at [1561, 13] on div "Solution Requests People asking for tools & solutions in Fitness Enthusiasts co…" at bounding box center [1327, 19] width 480 height 38
click at [1557, 16] on span "Close" at bounding box center [1547, 15] width 24 height 13
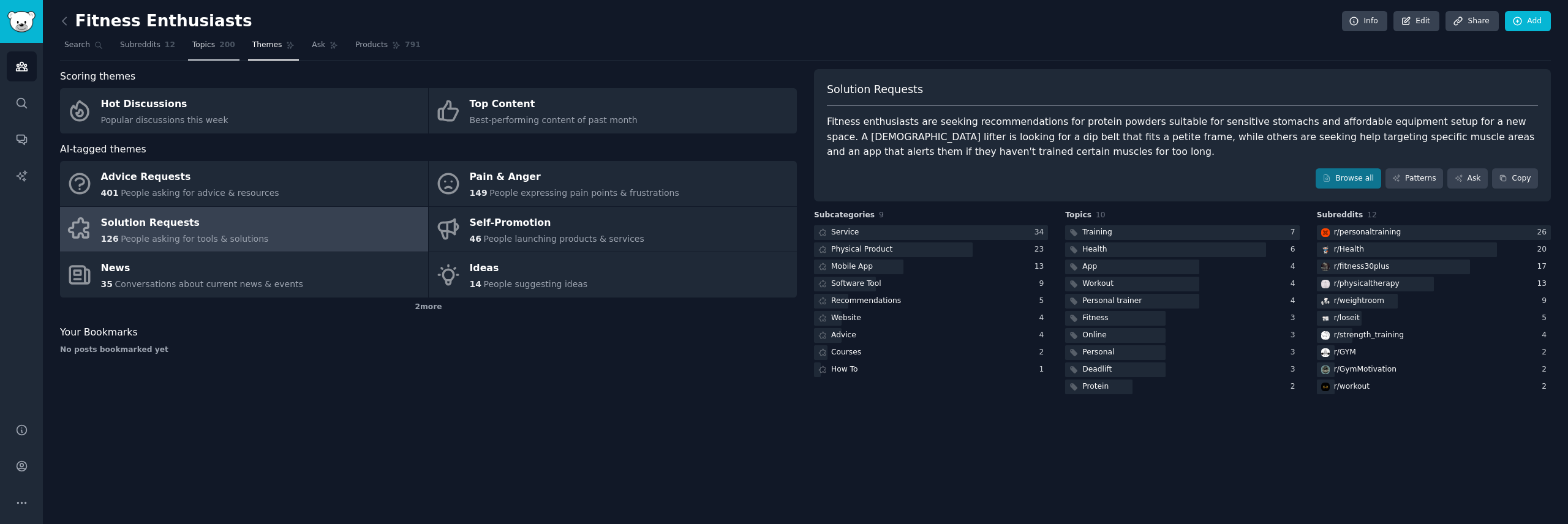
click at [208, 49] on span "Topics" at bounding box center [203, 45] width 23 height 11
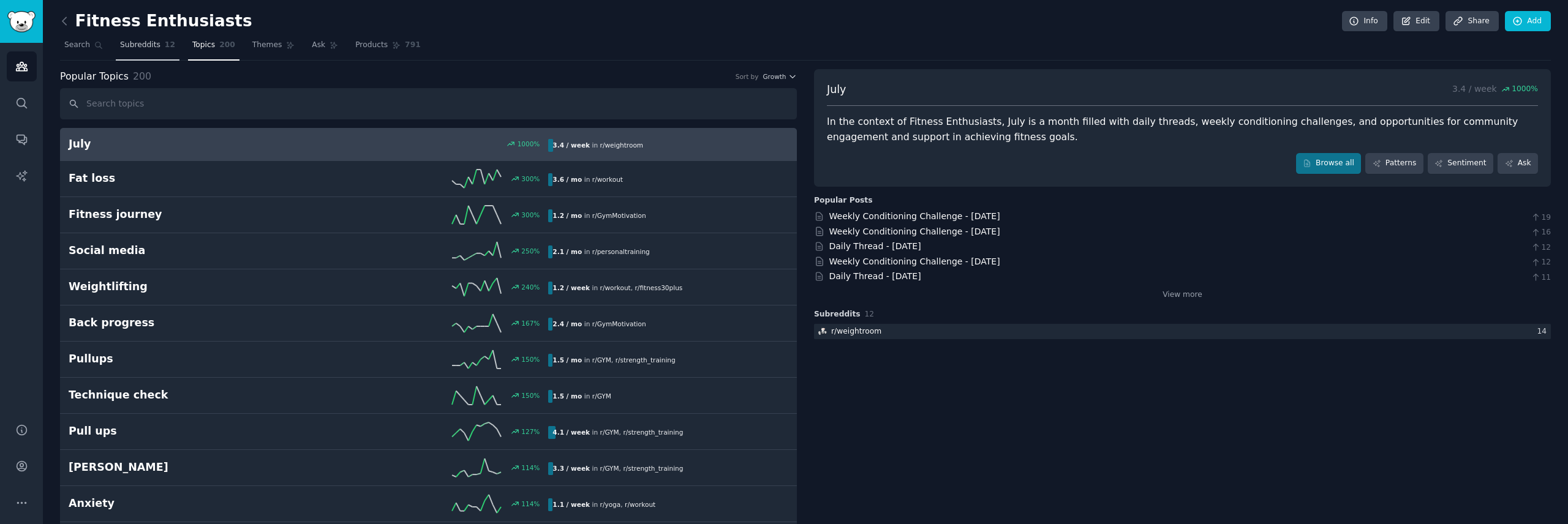
click at [145, 42] on span "Subreddits" at bounding box center [140, 45] width 41 height 11
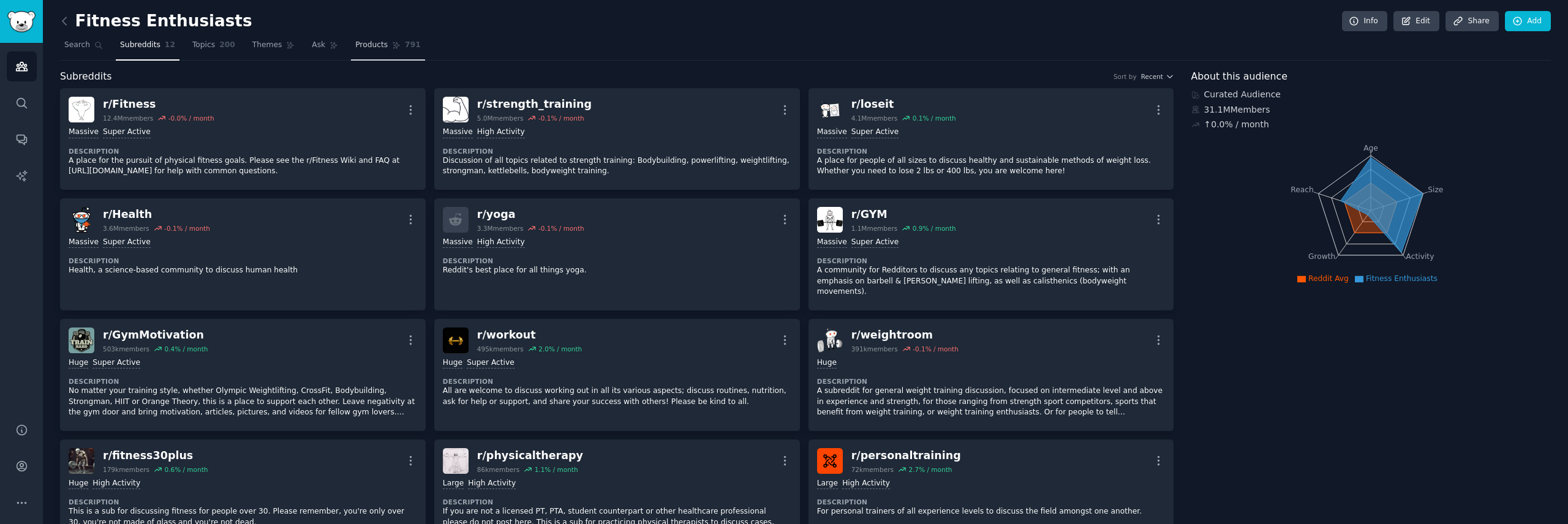
click at [367, 45] on span "Products" at bounding box center [372, 45] width 32 height 11
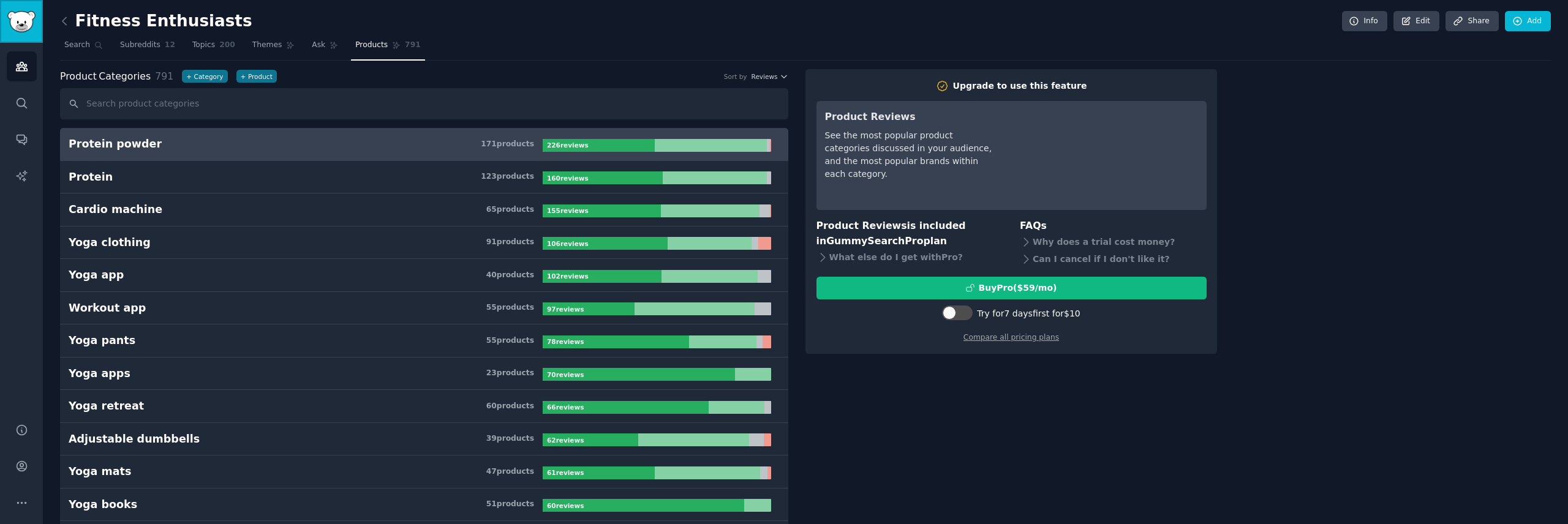
click at [25, 21] on img "Sidebar" at bounding box center [21, 21] width 28 height 21
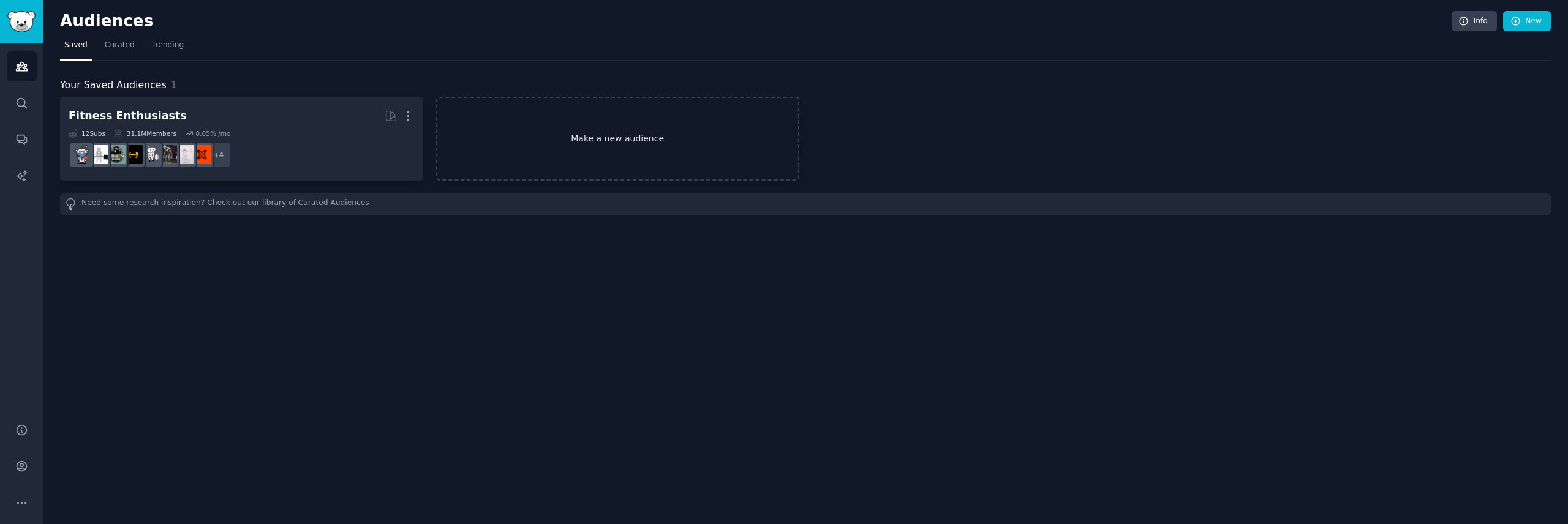
click at [581, 147] on link "Make a new audience" at bounding box center [617, 139] width 363 height 84
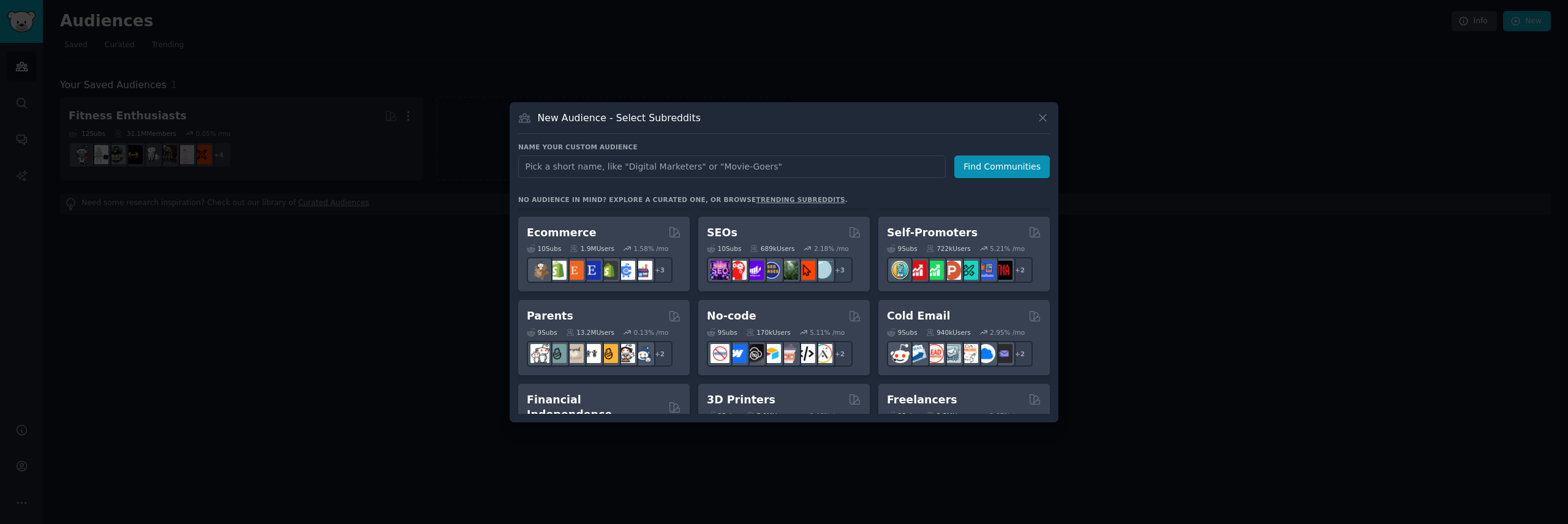
scroll to position [490, 0]
click at [543, 56] on div at bounding box center [784, 262] width 1568 height 524
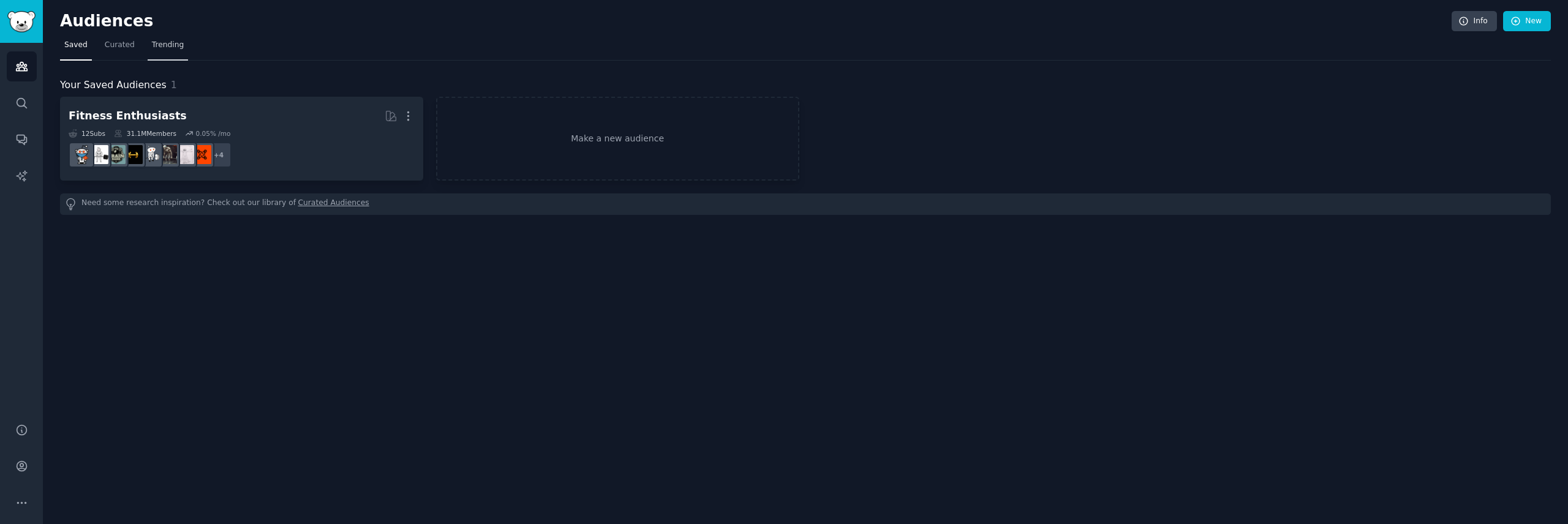
click at [167, 43] on span "Trending" at bounding box center [167, 45] width 32 height 11
